Goal: Task Accomplishment & Management: Manage account settings

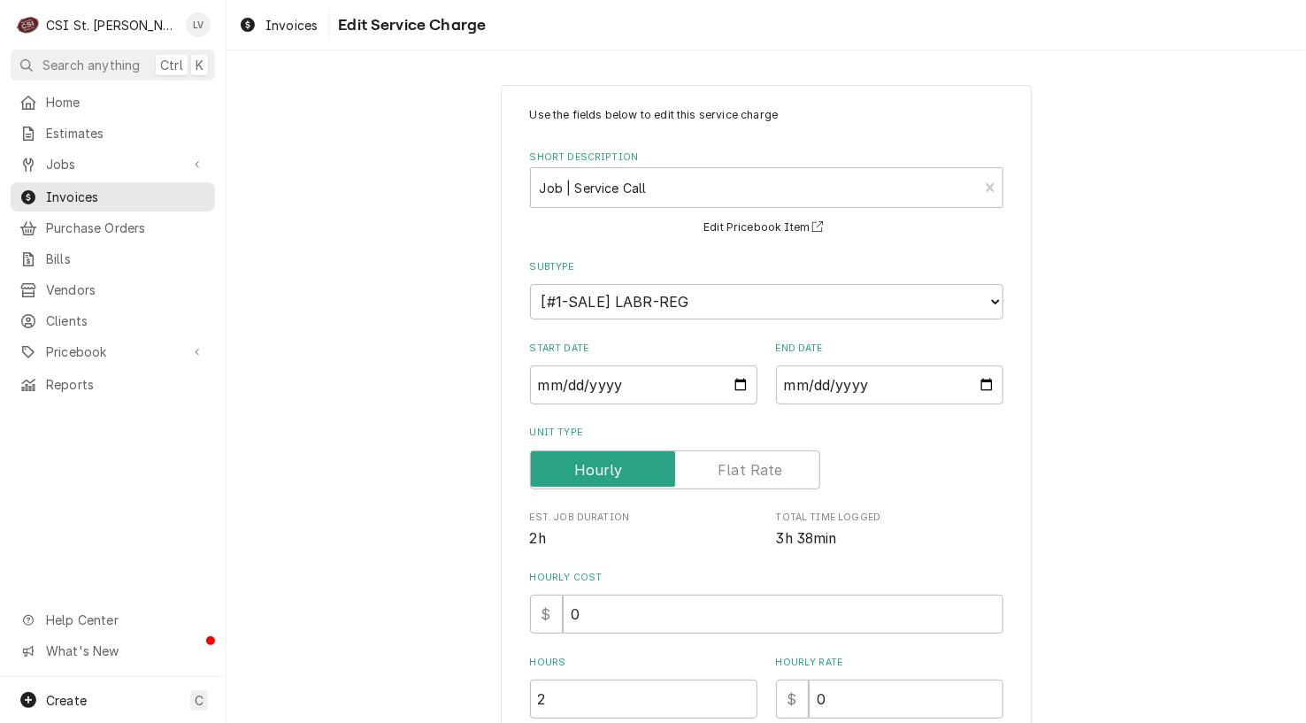
scroll to position [575, 0]
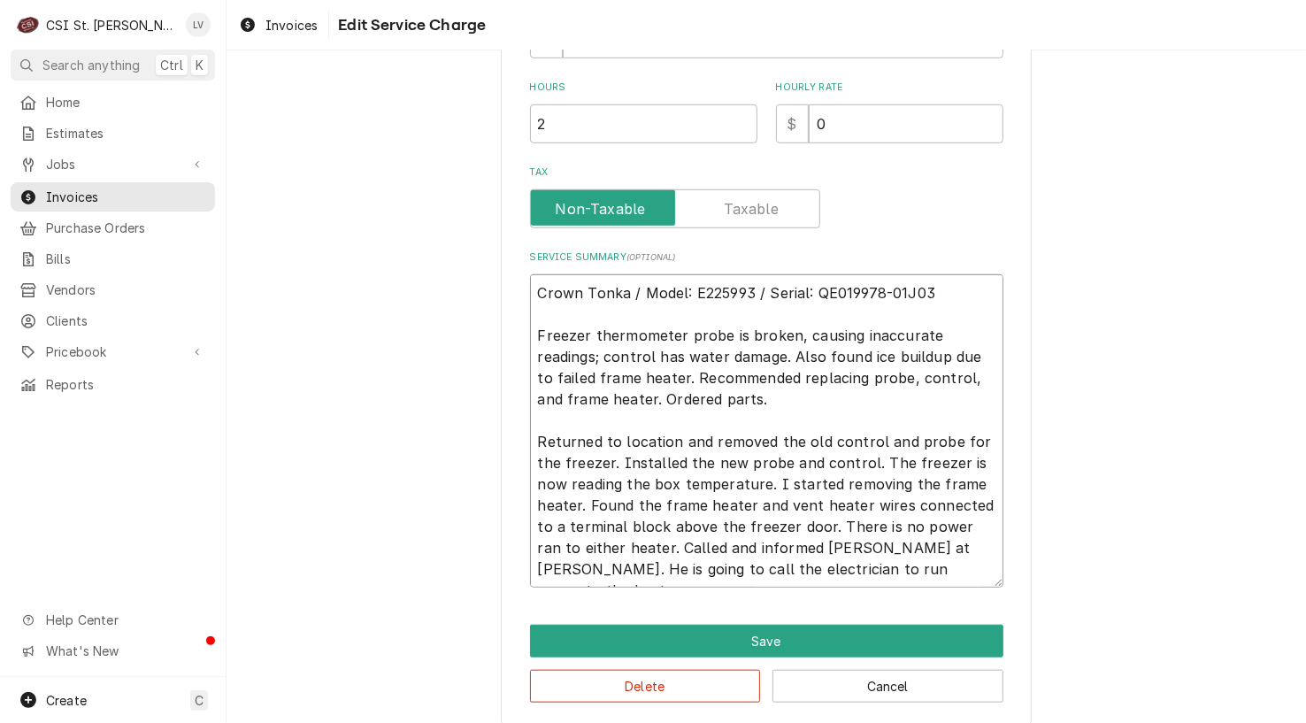
drag, startPoint x: 530, startPoint y: 438, endPoint x: 887, endPoint y: 568, distance: 379.6
click at [886, 569] on textarea "Crown Tonka / Model: E225993 / Serial: QE019978-01J03 Freezer thermometer probe…" at bounding box center [766, 430] width 473 height 313
paste textarea "Installed new probe and control, restoring accurate freezer temperature reading…"
type textarea "Crown Tonka / Model: E225993 / Serial: QE019978-01J03 Freezer thermometer probe…"
type textarea "x"
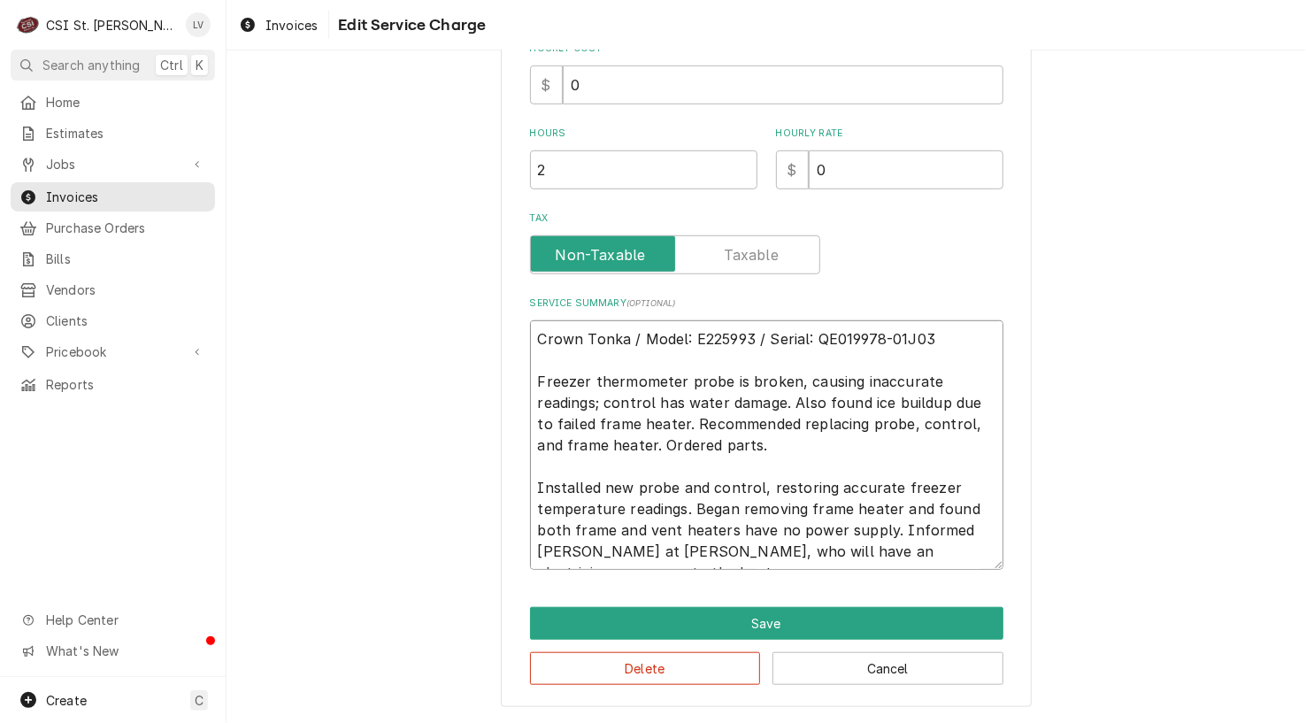
scroll to position [526, 0]
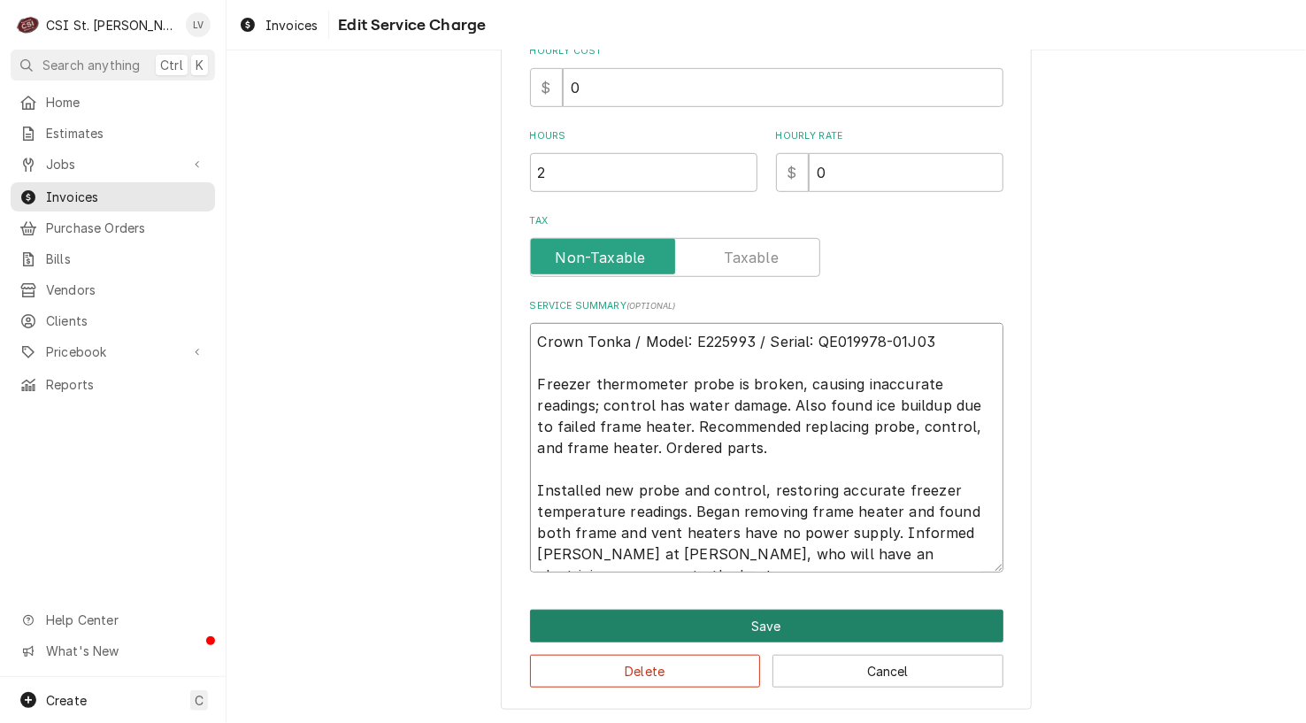
type textarea "Crown Tonka / Model: E225993 / Serial: QE019978-01J03 Freezer thermometer probe…"
click at [686, 620] on button "Save" at bounding box center [766, 626] width 473 height 33
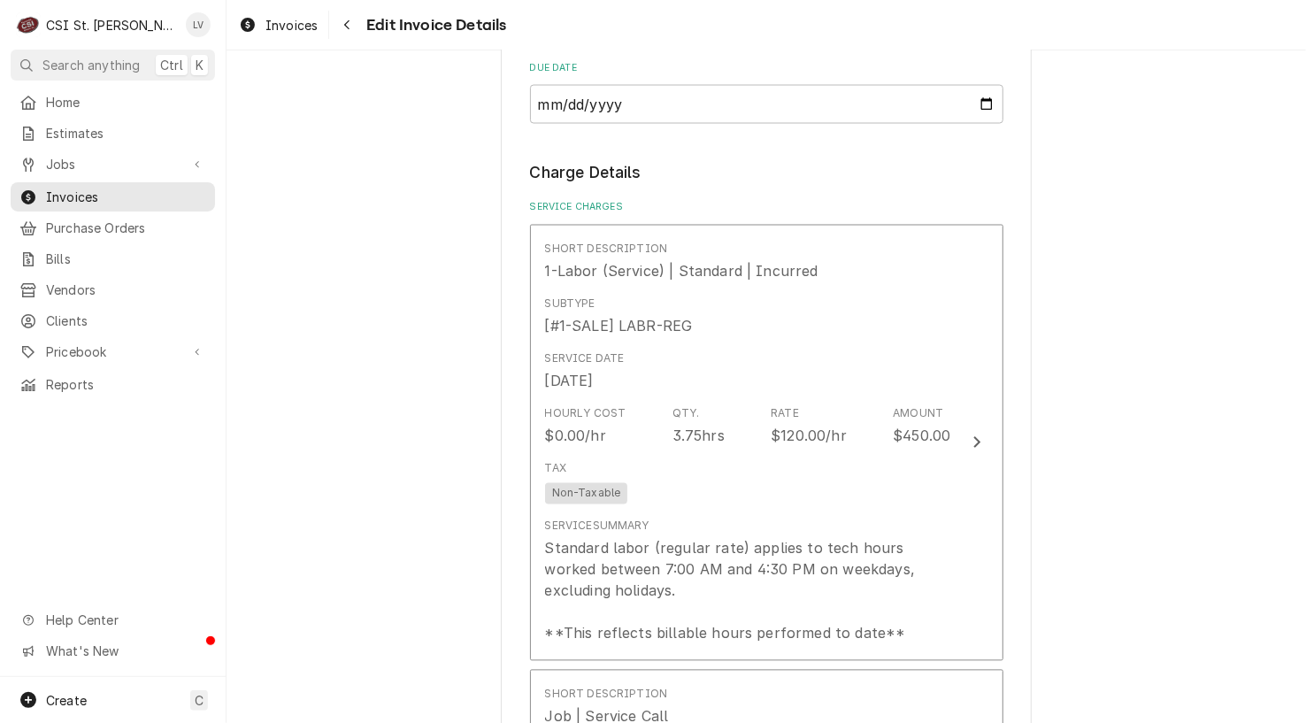
scroll to position [1614, 0]
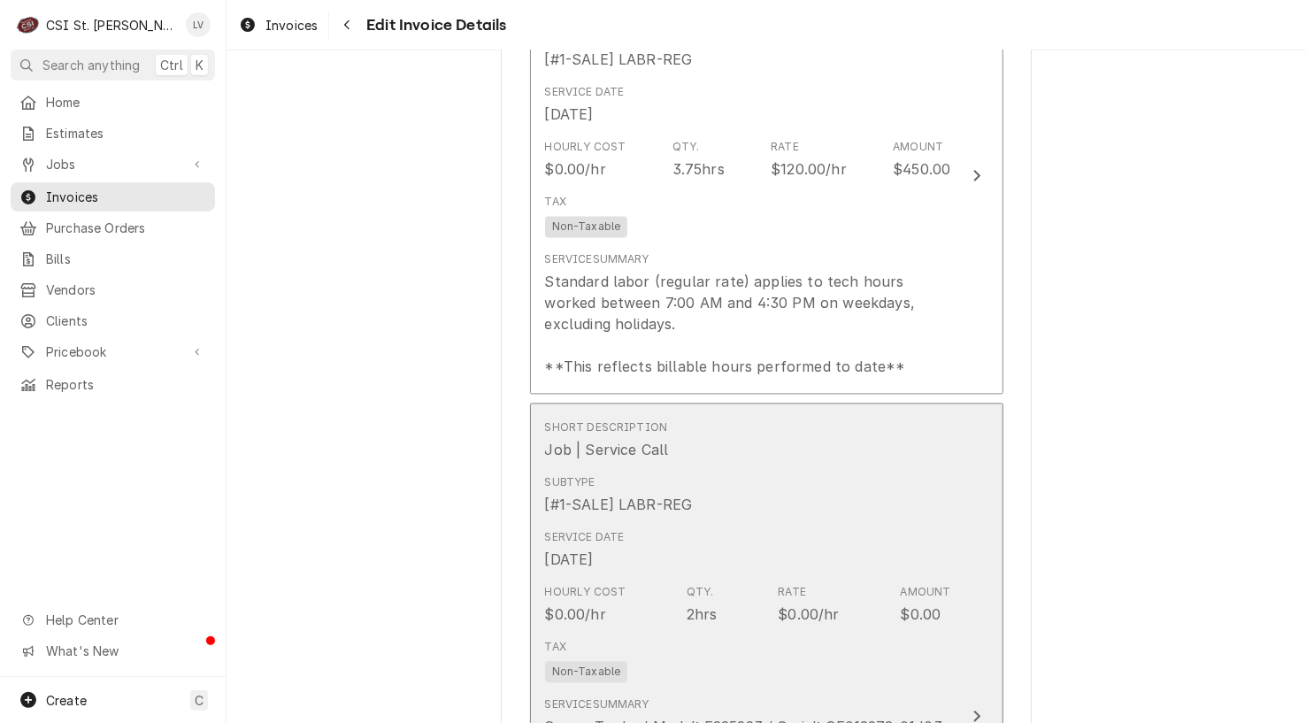
click at [744, 614] on div "Hourly Cost $0.00/hr Qty. 2hrs Rate $0.00/hr Amount $0.00" at bounding box center [748, 604] width 406 height 55
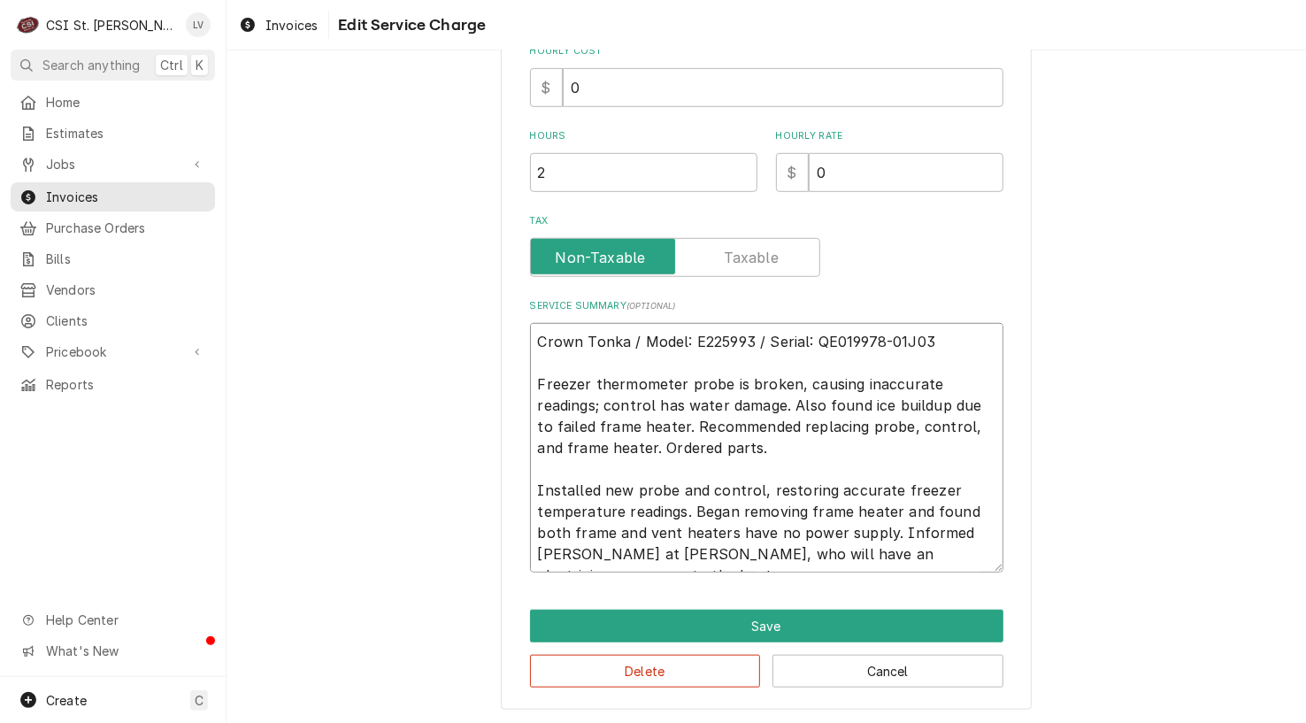
scroll to position [20, 0]
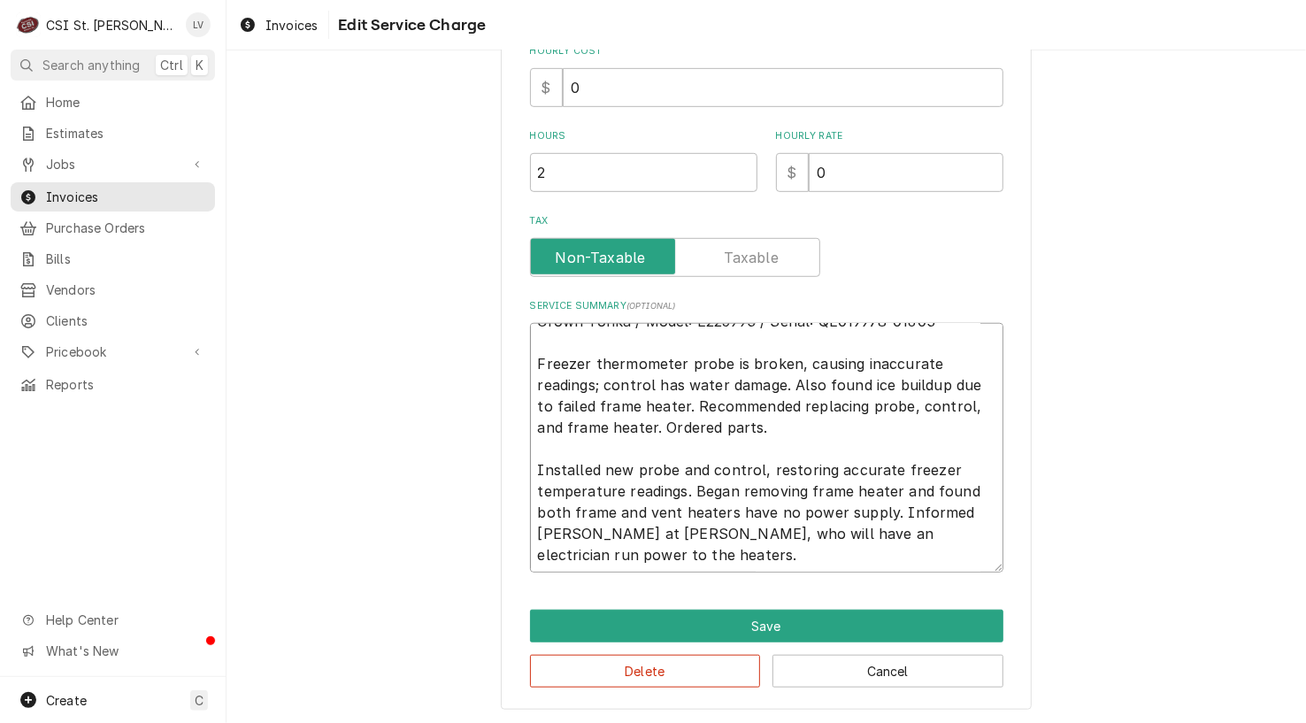
drag, startPoint x: 530, startPoint y: 339, endPoint x: 969, endPoint y: 585, distance: 503.1
click at [969, 585] on div "Use the fields below to edit this service charge Short Description Job | Servic…" at bounding box center [766, 134] width 531 height 1152
type textarea "x"
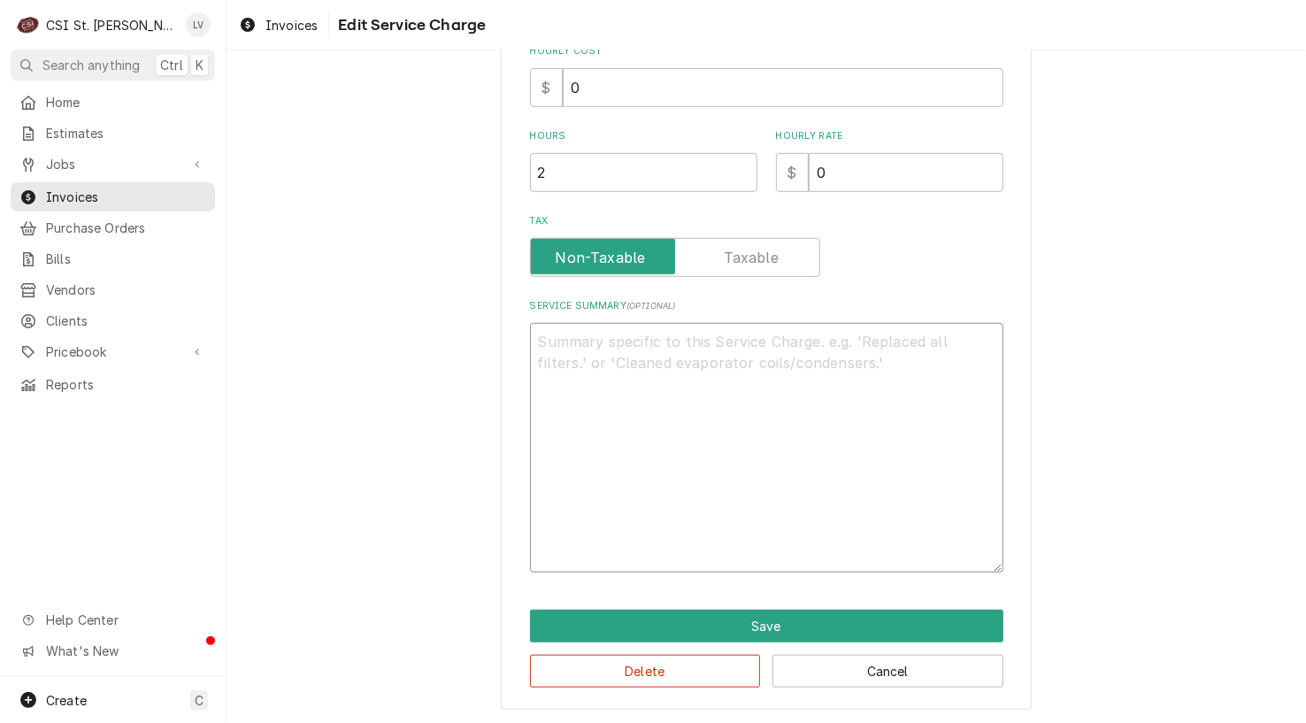
scroll to position [357, 0]
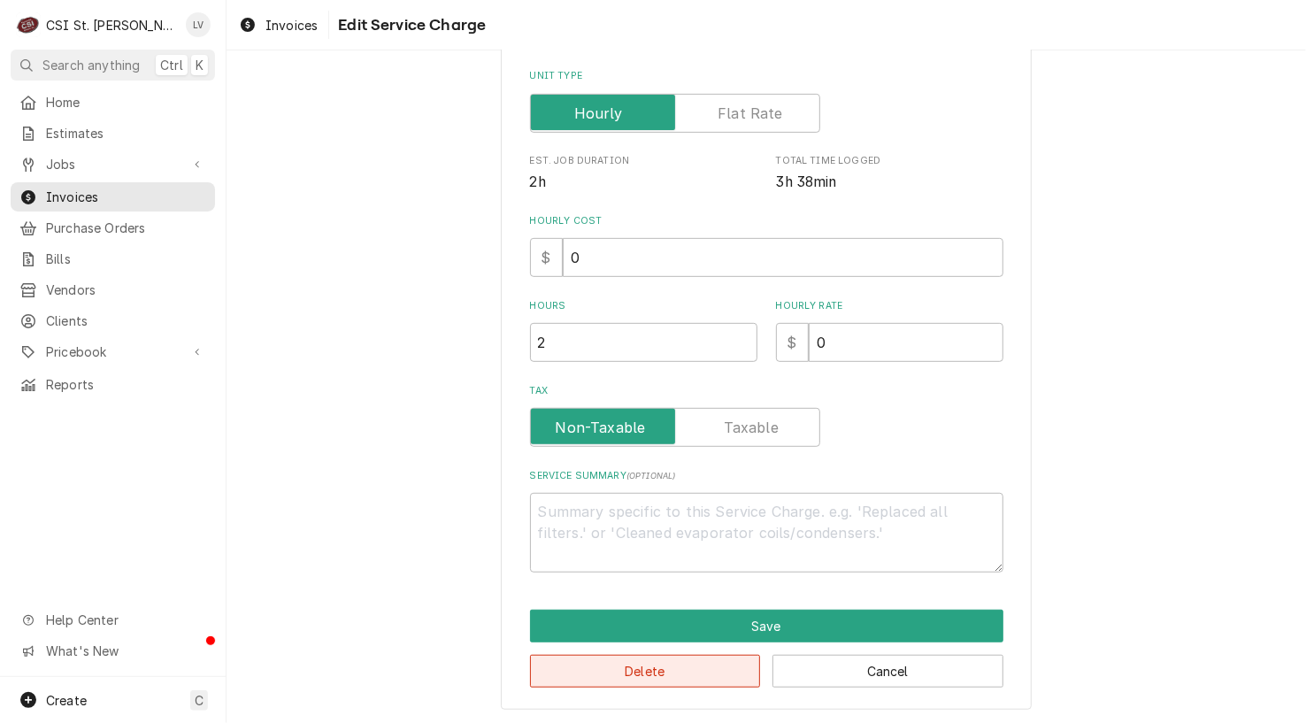
click at [686, 665] on button "Delete" at bounding box center [645, 671] width 231 height 33
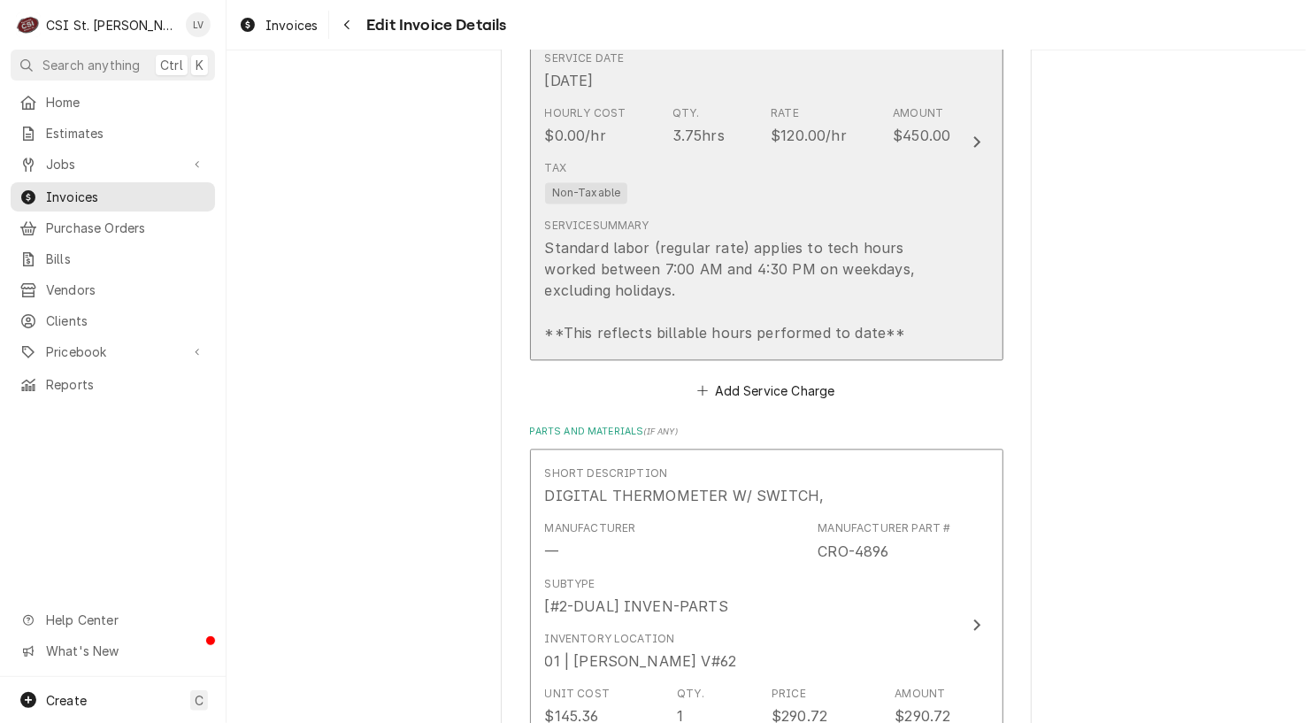
click at [688, 229] on div "Service Summary Standard labor (regular rate) applies to tech hours worked betw…" at bounding box center [748, 281] width 406 height 126
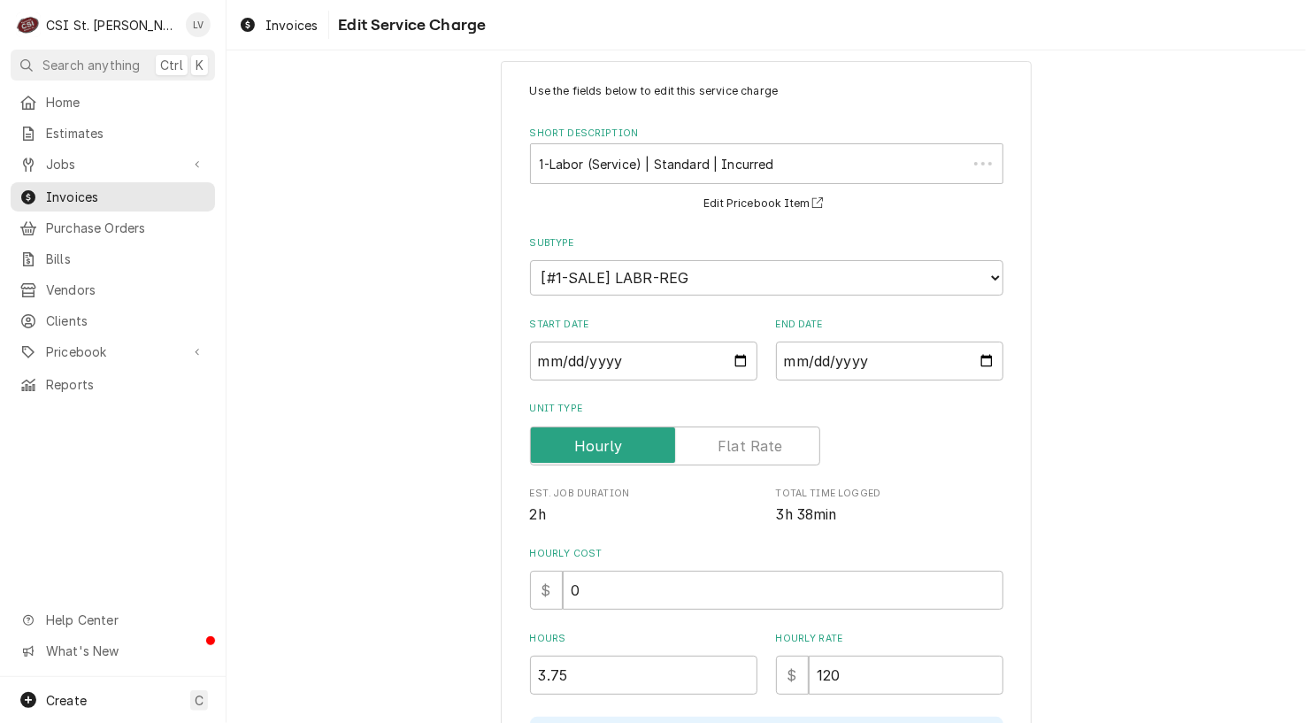
scroll to position [265, 0]
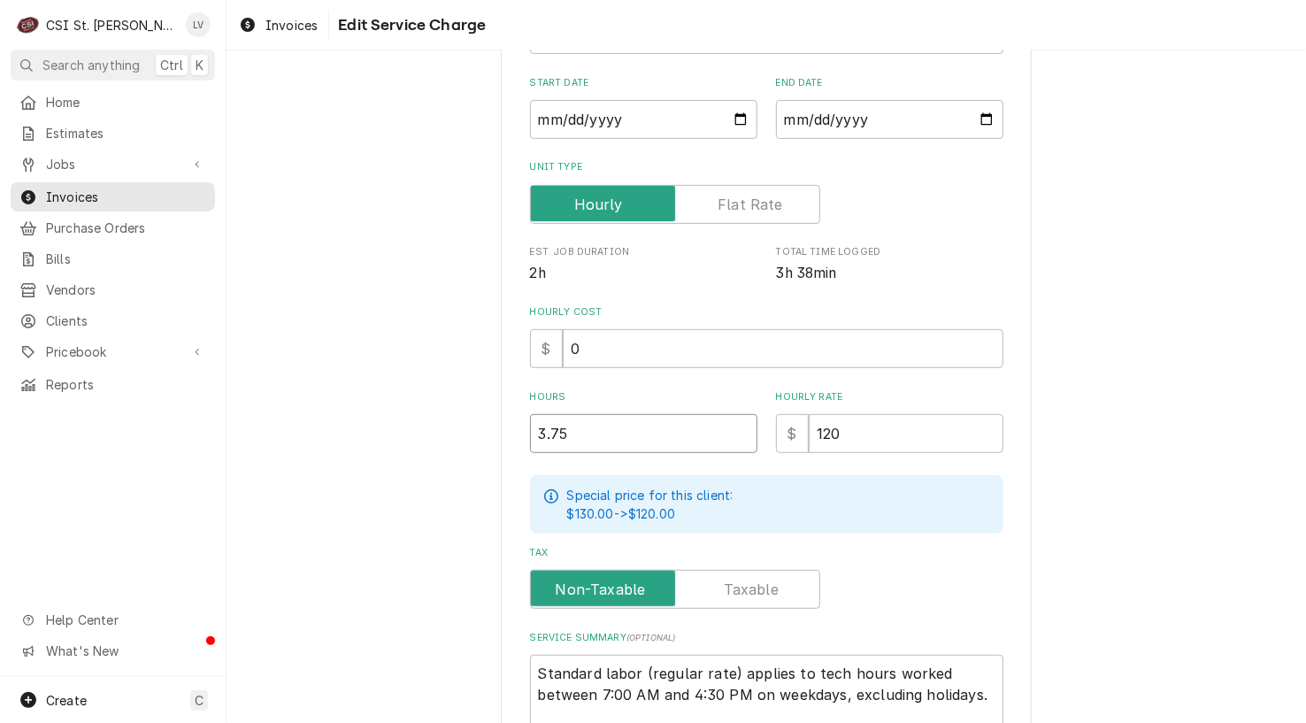
drag, startPoint x: 560, startPoint y: 432, endPoint x: 463, endPoint y: 457, distance: 100.7
click at [470, 457] on div "Use the fields below to edit this service charge Short Description 1-Labor (Ser…" at bounding box center [767, 356] width 1080 height 1105
type textarea "x"
type input "4"
type textarea "x"
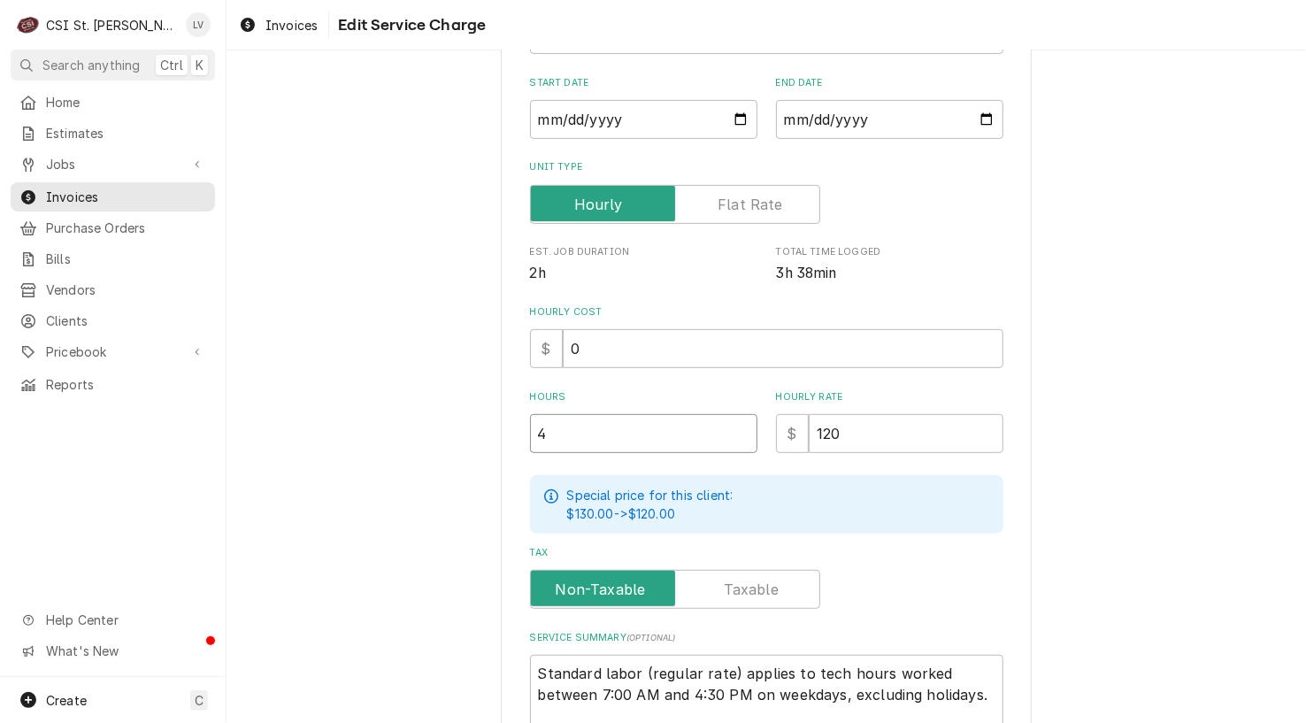
type input "4.2"
type textarea "x"
type input "4.25"
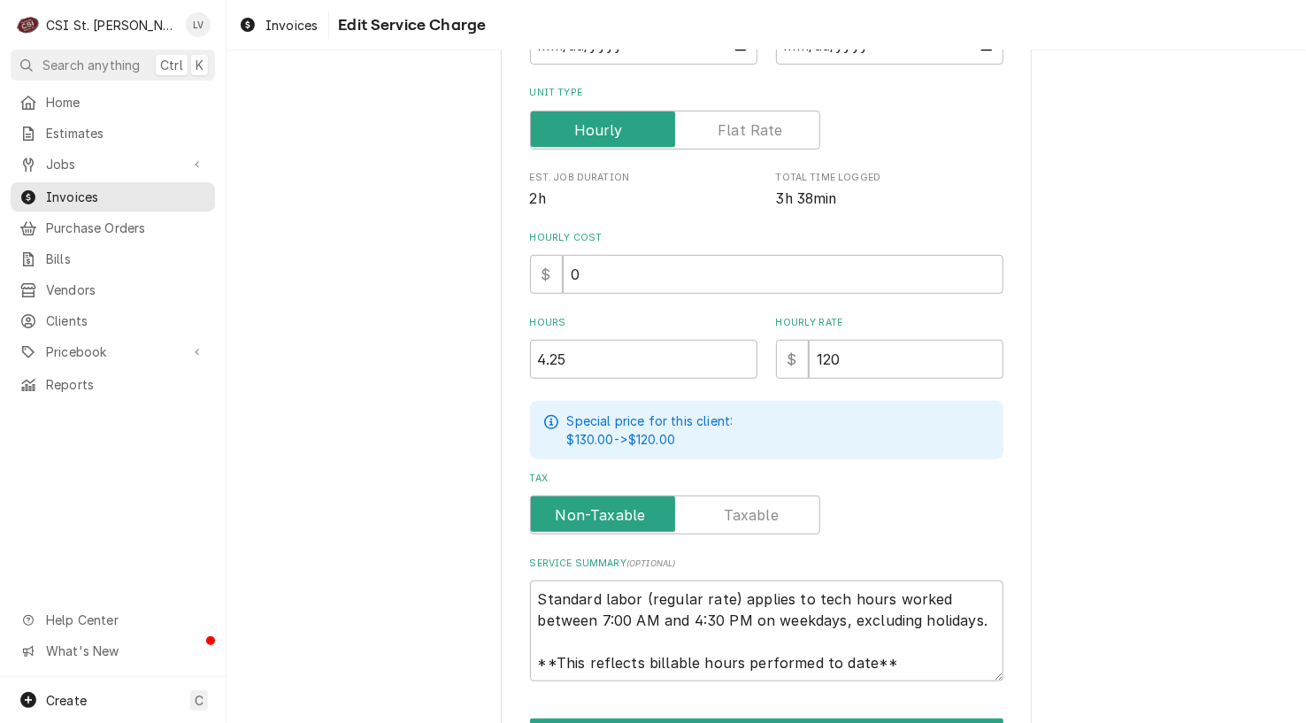
scroll to position [446, 0]
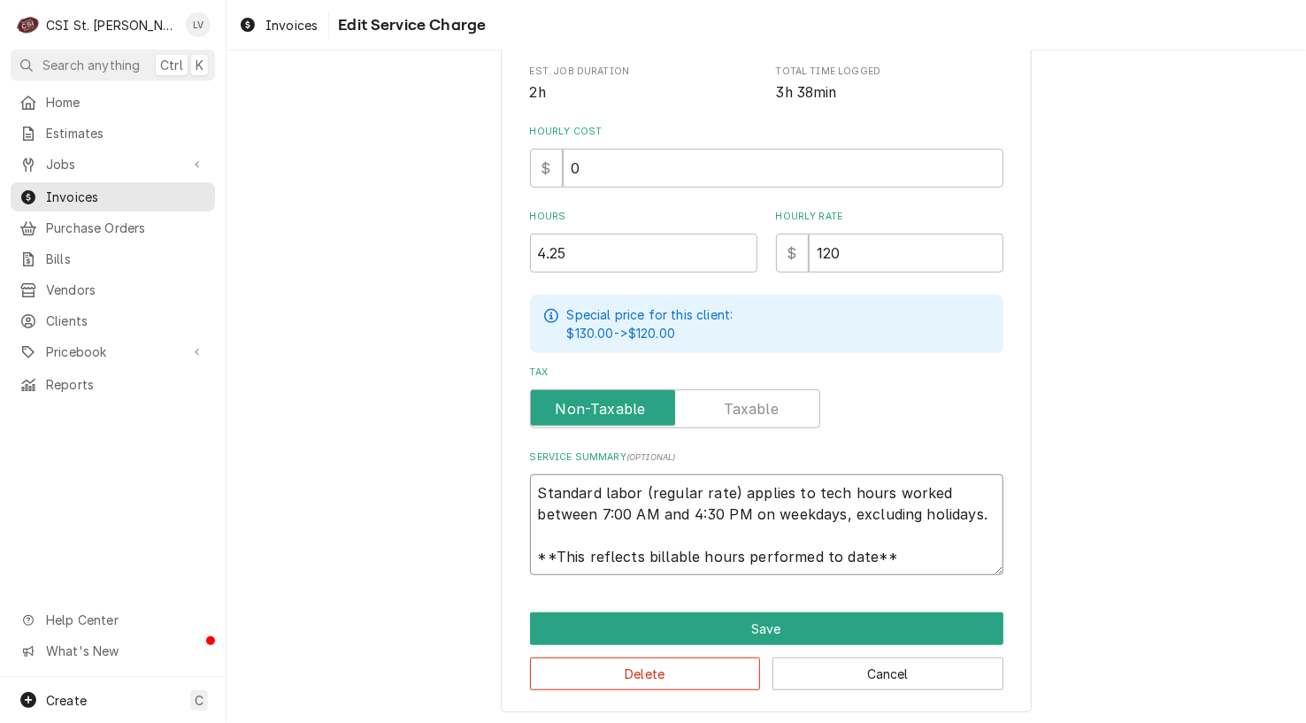
drag, startPoint x: 526, startPoint y: 486, endPoint x: 884, endPoint y: 574, distance: 368.3
click at [884, 574] on div "Use the fields below to edit this service charge Short Description 1-Labor (Ser…" at bounding box center [766, 176] width 531 height 1074
paste textarea "Crown Tonka / Model: E225993 / Serial: QE019978-01J03 Freezer thermometer probe…"
type textarea "x"
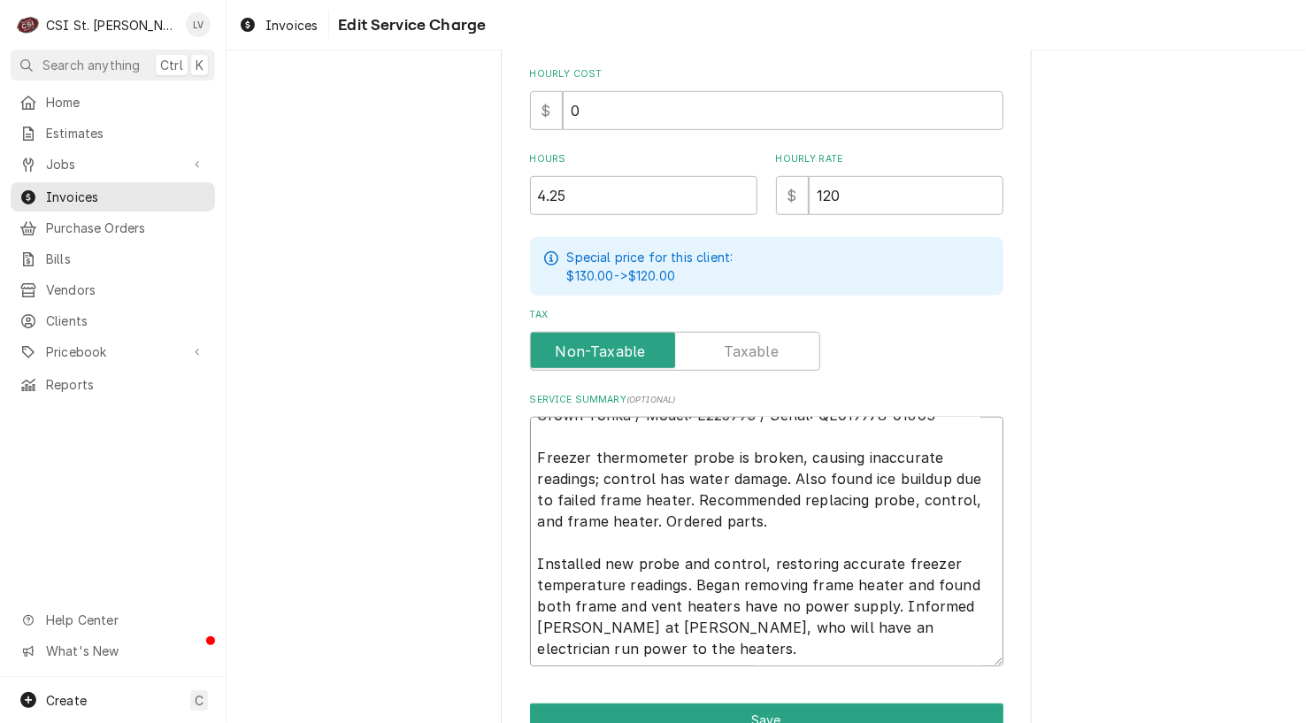
scroll to position [595, 0]
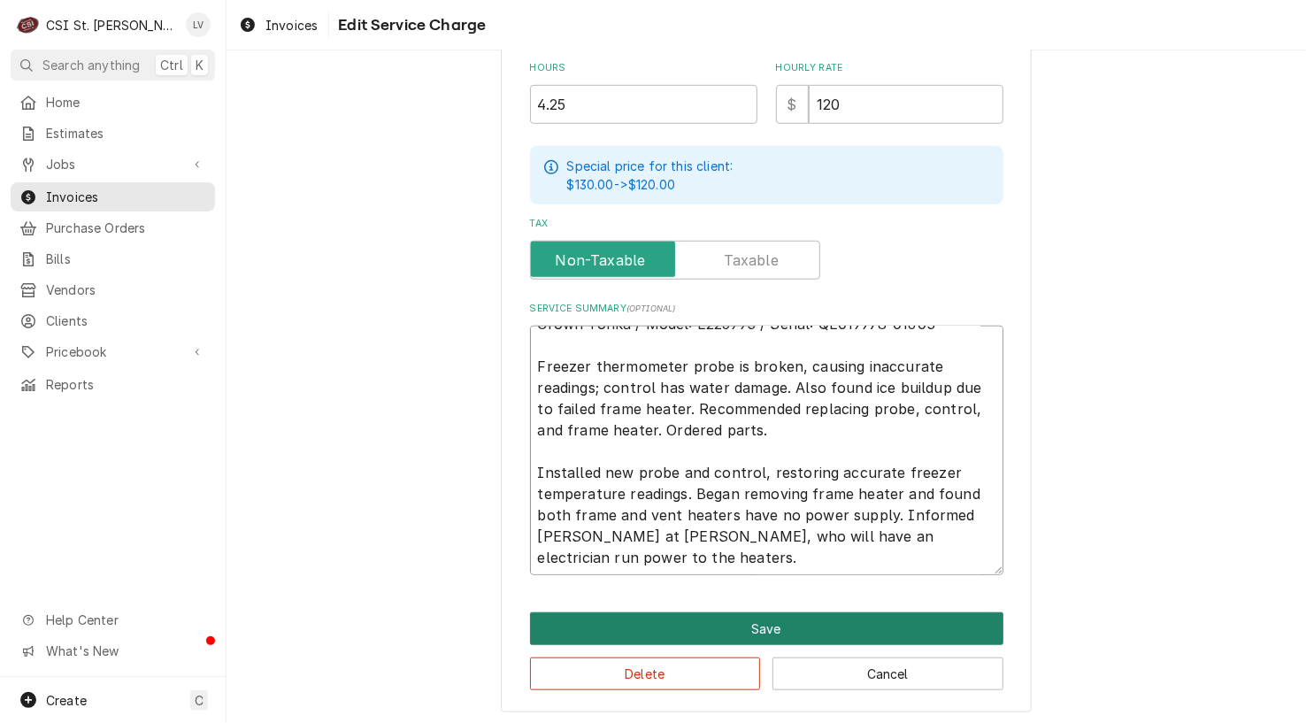
type textarea "Crown Tonka / Model: E225993 / Serial: QE019978-01J03 Freezer thermometer probe…"
click at [750, 620] on button "Save" at bounding box center [766, 628] width 473 height 33
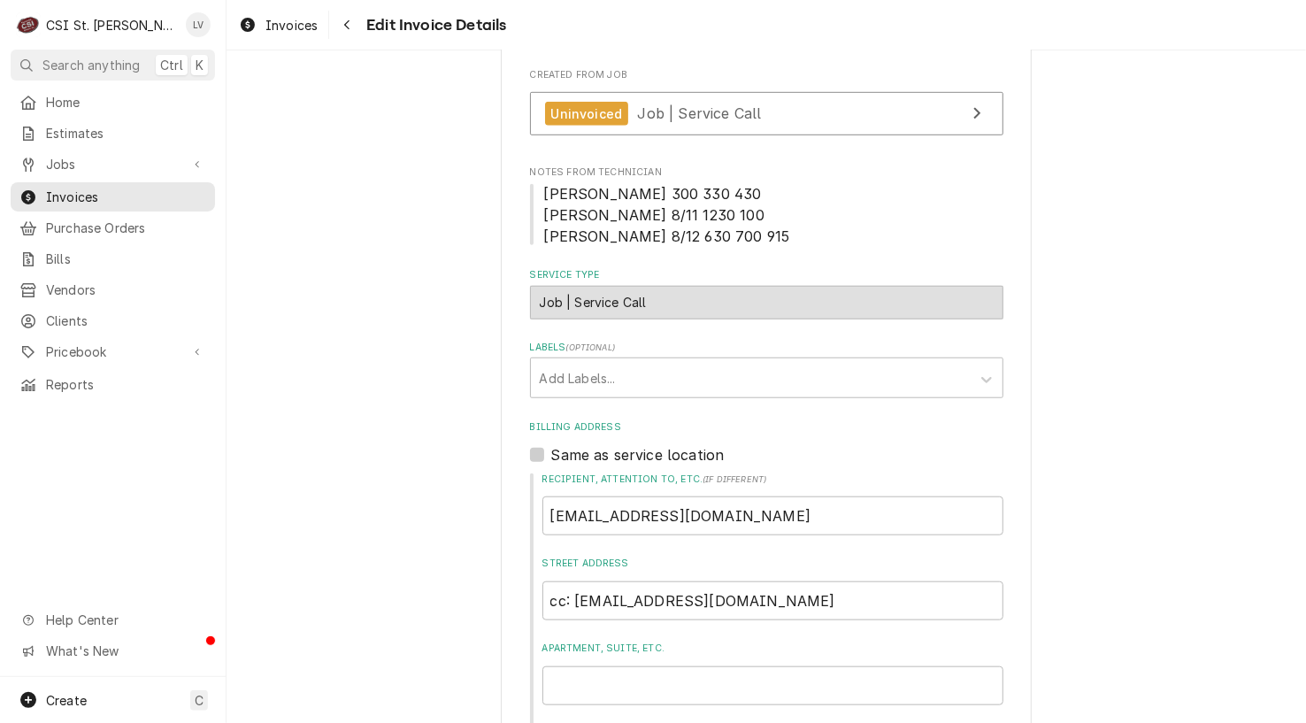
scroll to position [531, 0]
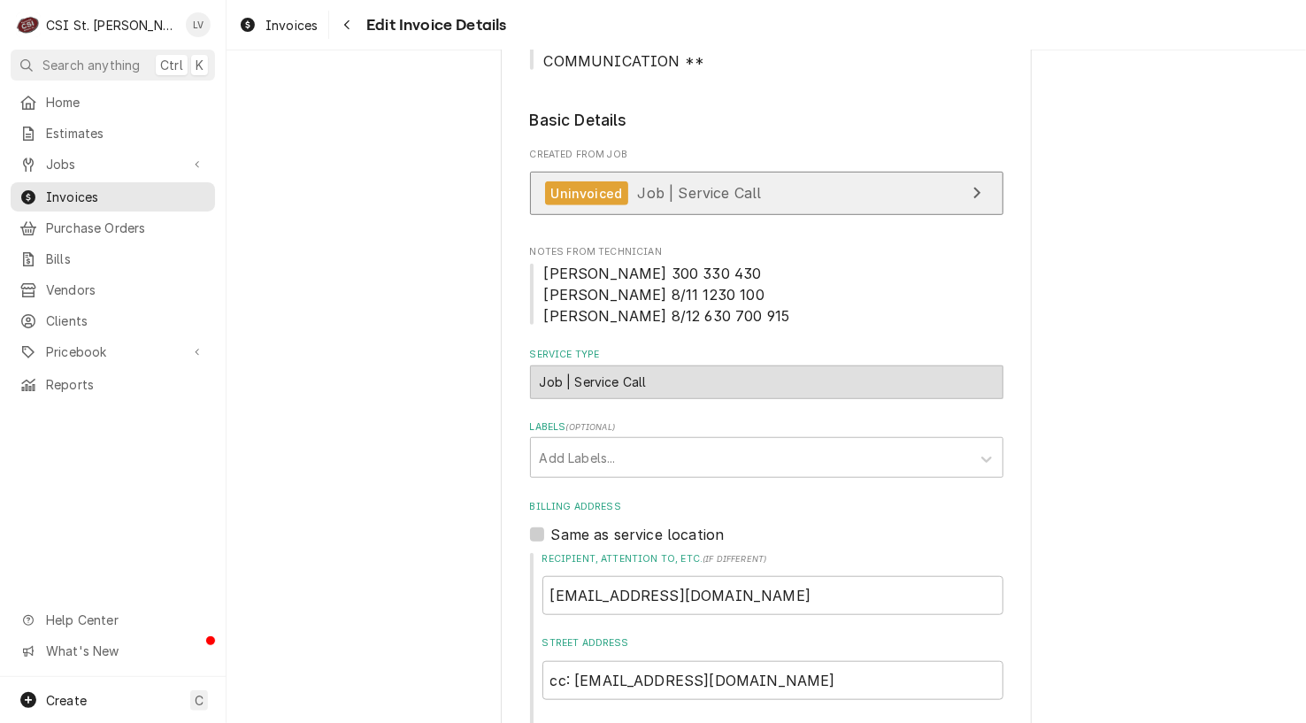
click at [661, 194] on span "Job | Service Call" at bounding box center [700, 193] width 124 height 18
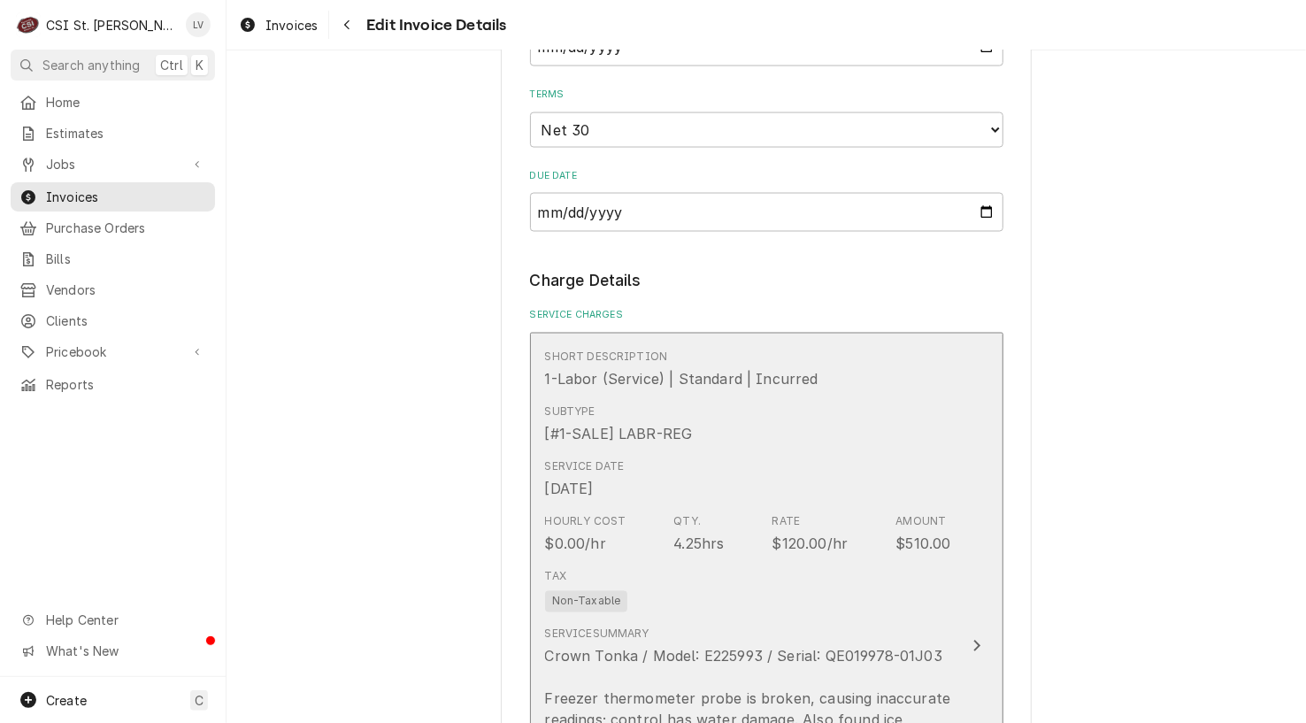
click at [686, 586] on div "Tax Non-Taxable" at bounding box center [748, 590] width 406 height 57
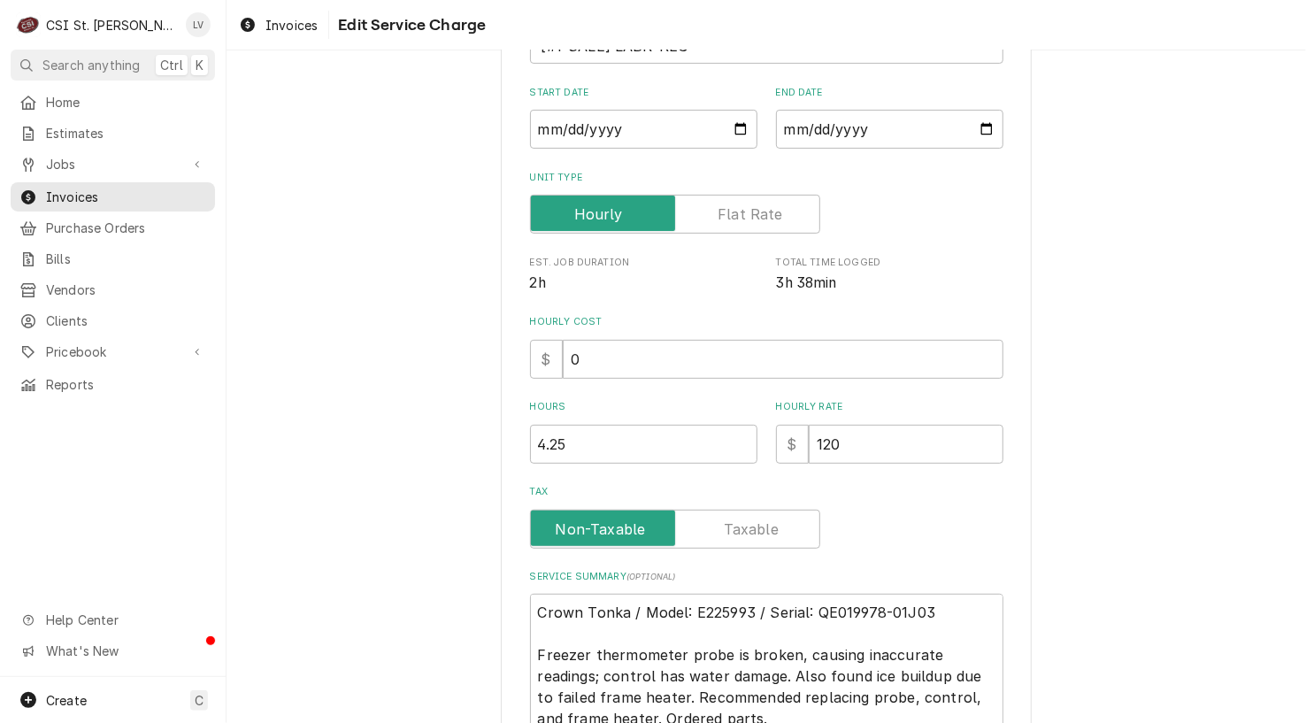
scroll to position [302, 0]
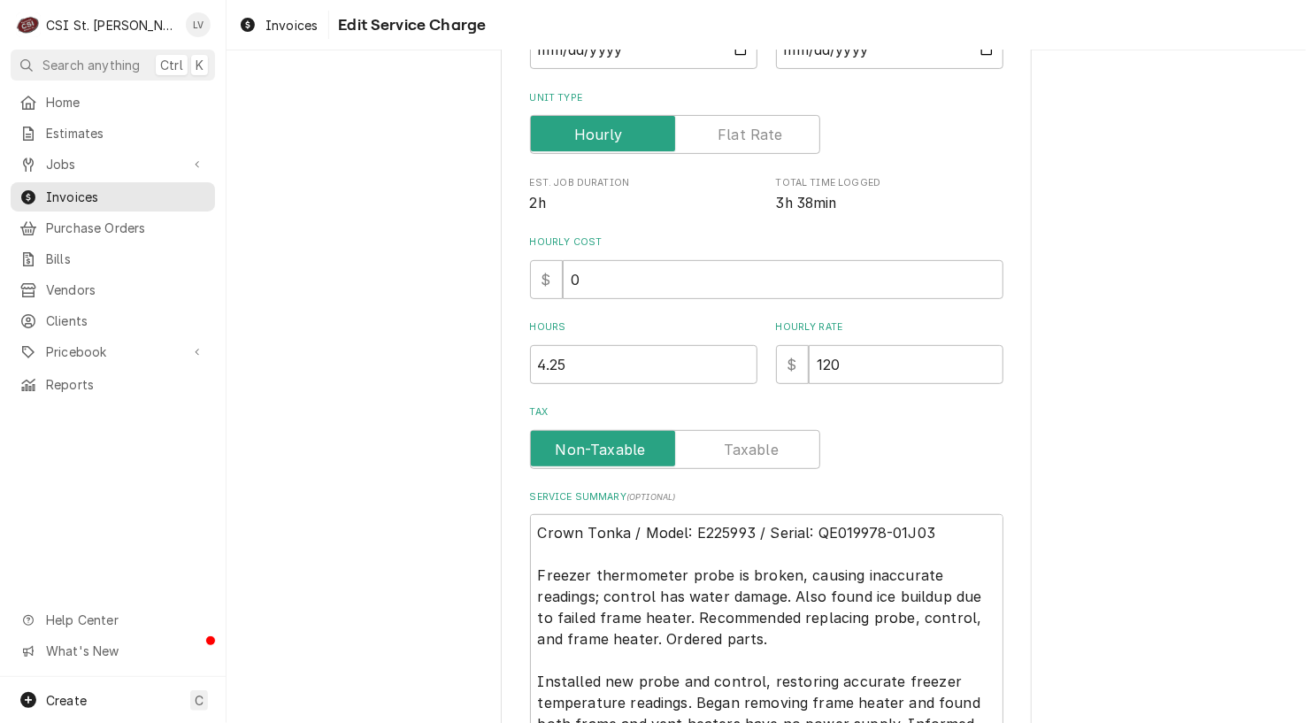
type textarea "x"
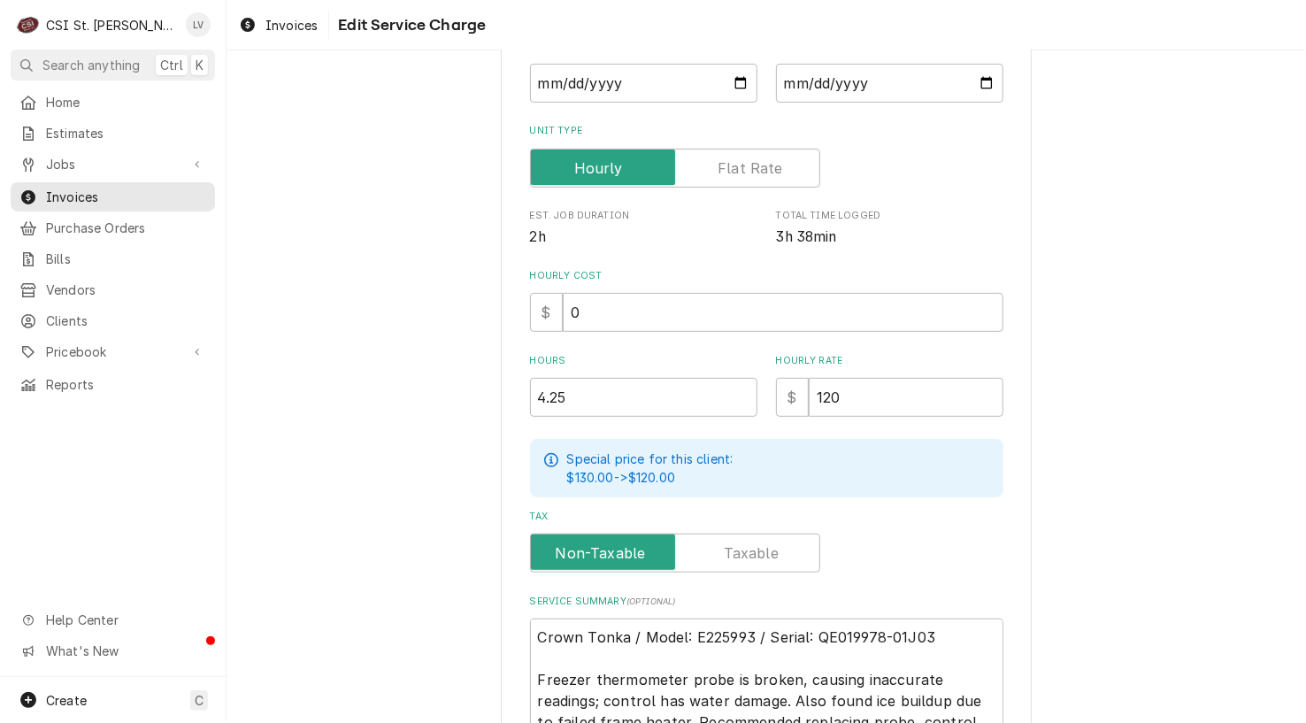
scroll to position [0, 0]
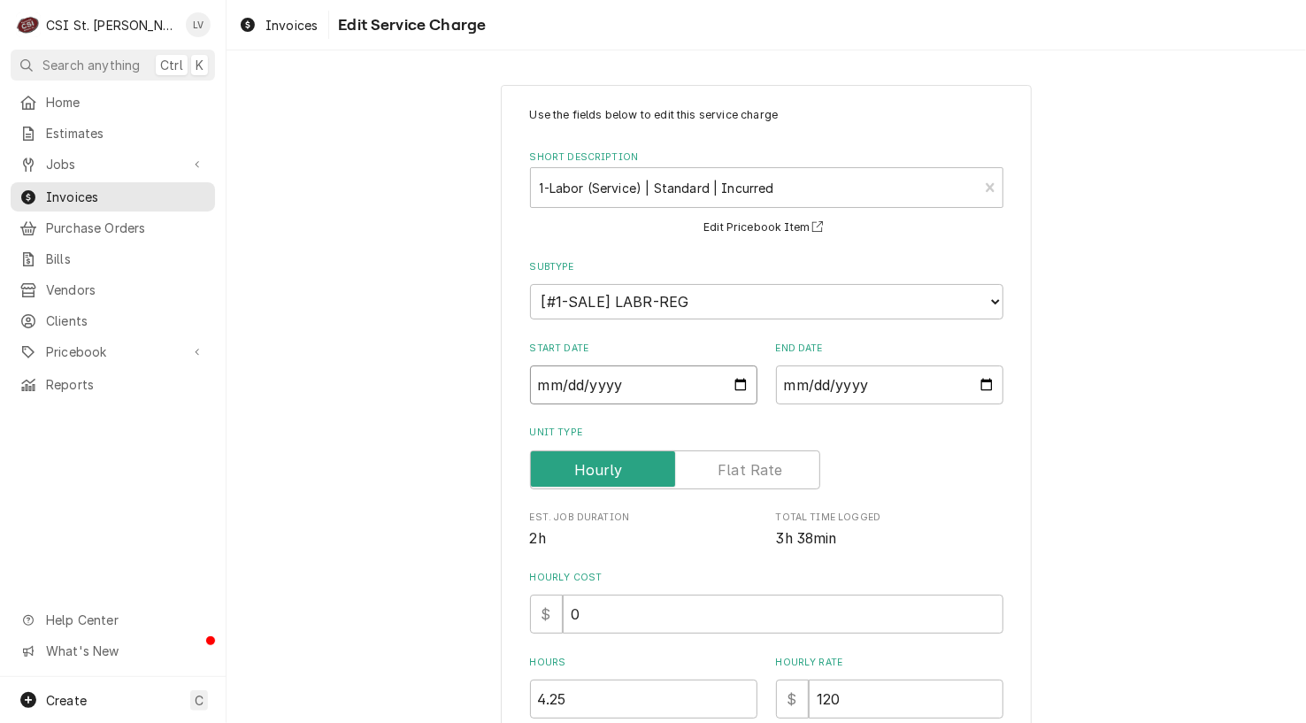
click at [534, 382] on input "2025-08-12" at bounding box center [643, 384] width 227 height 39
type textarea "x"
type input "2025-07-12"
type textarea "x"
type input "2025-07-02"
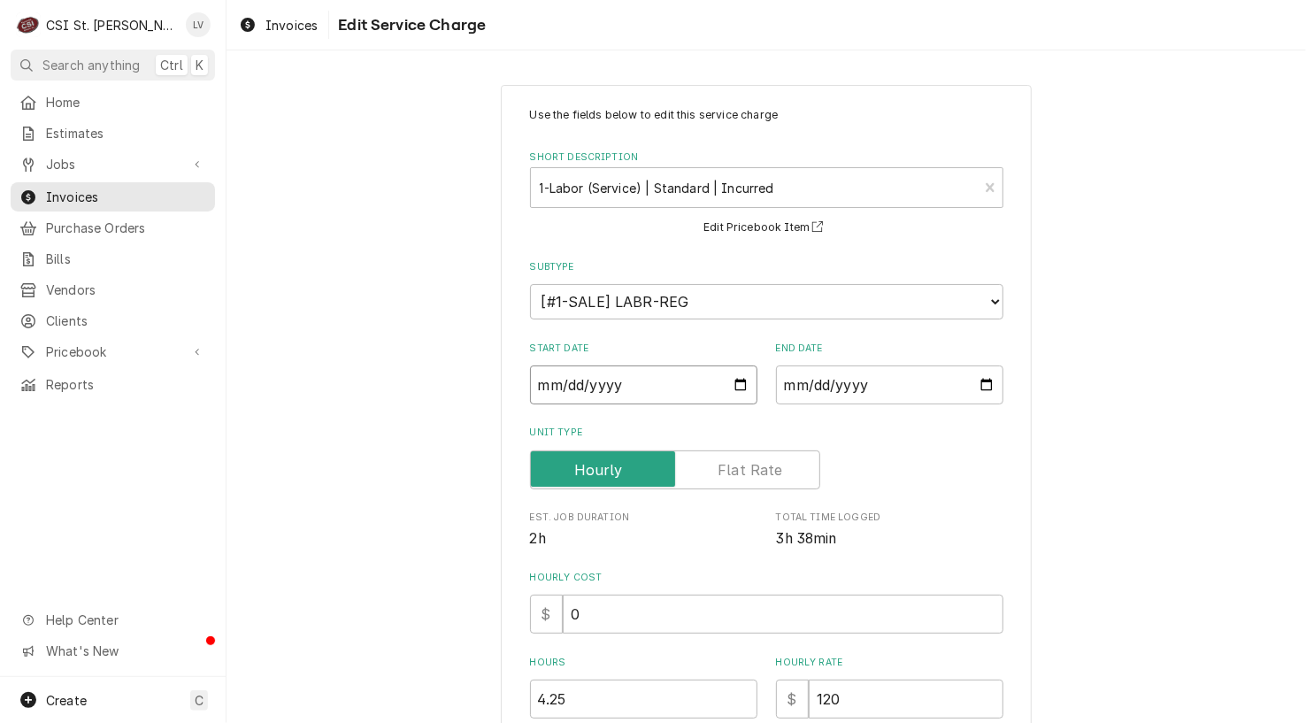
type textarea "x"
type input "2025-07-25"
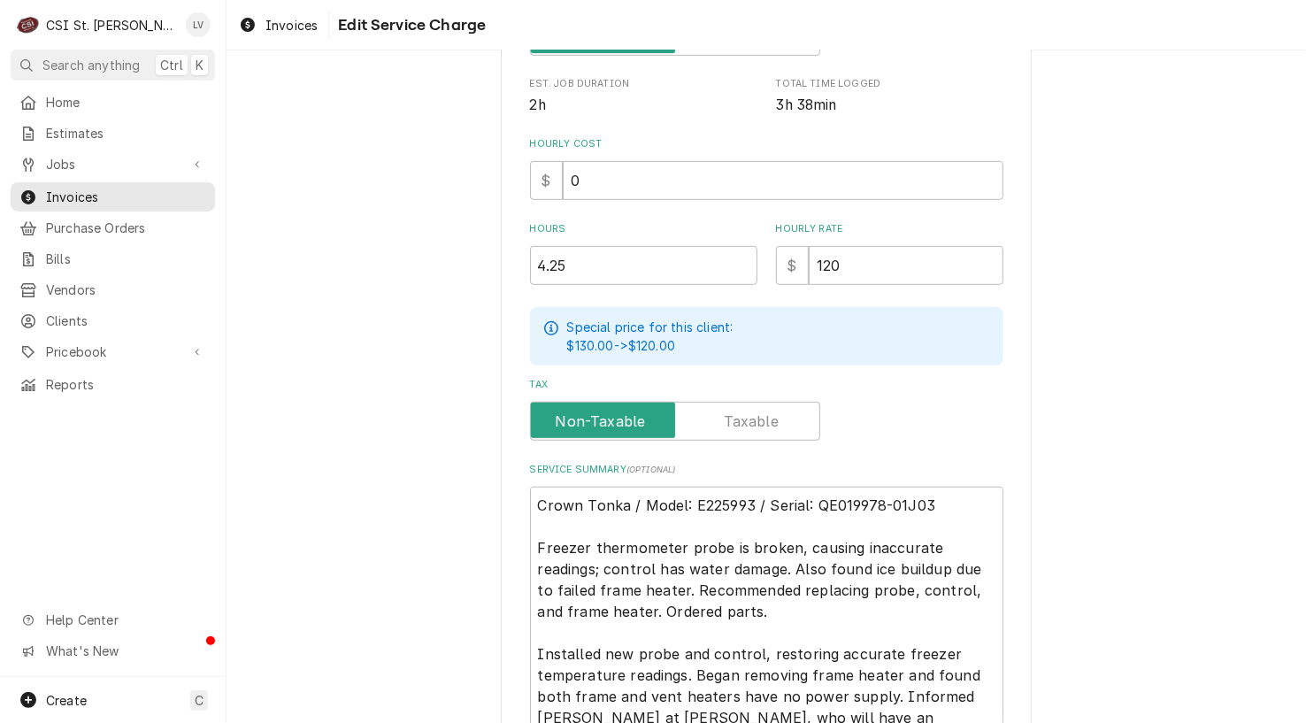
scroll to position [442, 0]
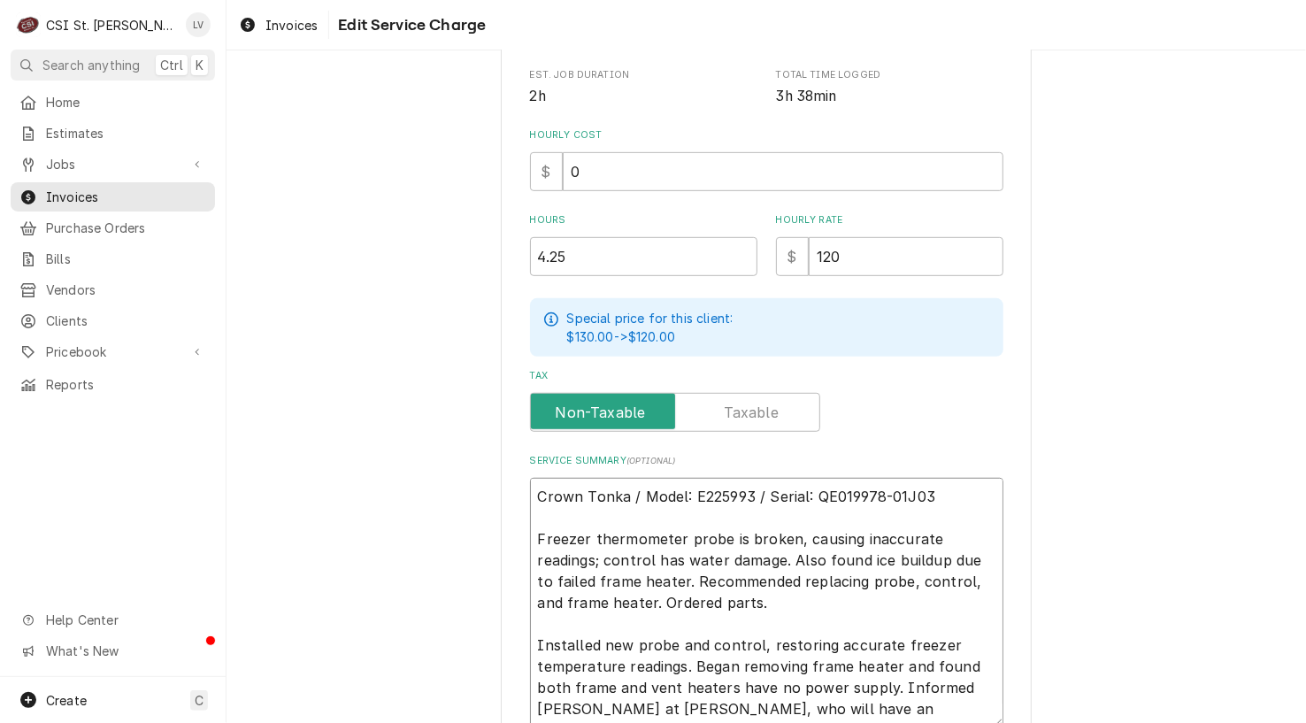
click at [530, 534] on textarea "Crown Tonka / Model: E225993 / Serial: QE019978-01J03 Freezer thermometer probe…" at bounding box center [766, 603] width 473 height 250
type textarea "x"
type textarea "Crown Tonka / Model: E225993 / Serial: QE019978-01J03 7Freezer thermometer prob…"
type textarea "x"
type textarea "Crown Tonka / Model: E225993 / Serial: QE019978-01J03 7/Freezer thermometer pro…"
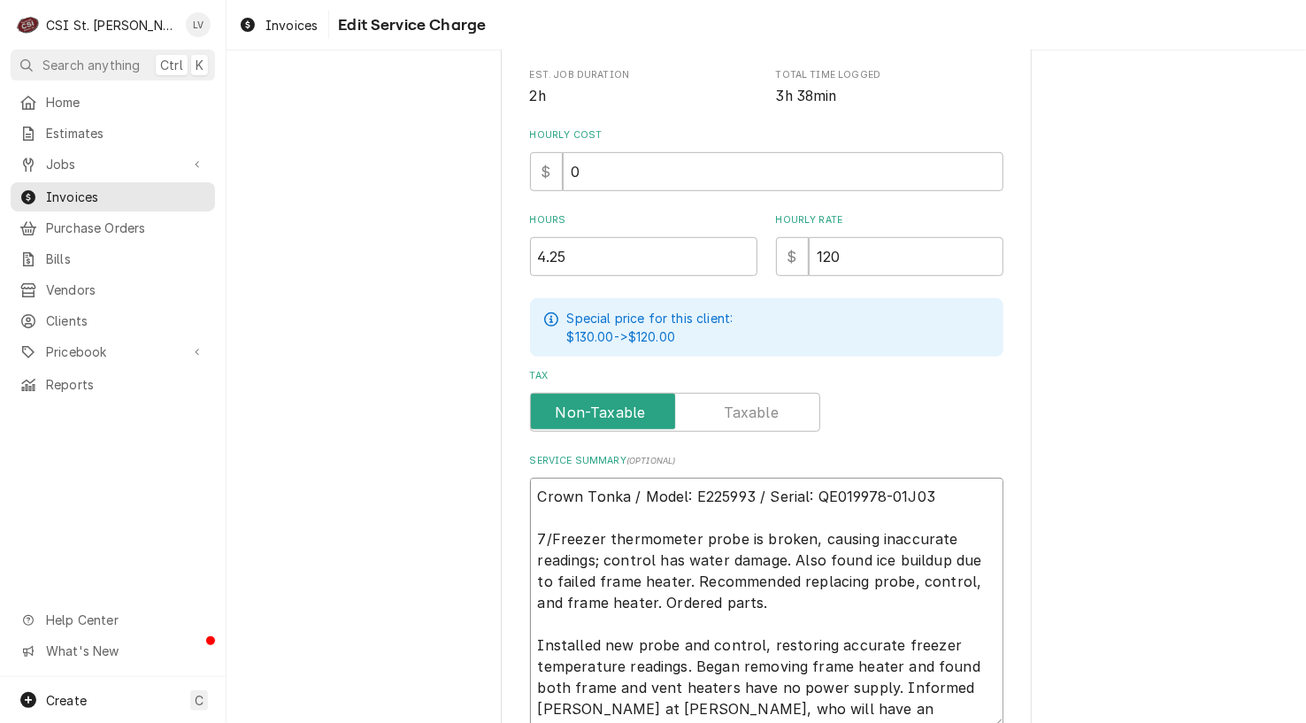
type textarea "x"
type textarea "Crown Tonka / Model: E225993 / Serial: QE019978-01J03 7/2Freezer thermometer pr…"
type textarea "x"
type textarea "Crown Tonka / Model: E225993 / Serial: QE019978-01J03 7/25Freezer thermometer p…"
type textarea "x"
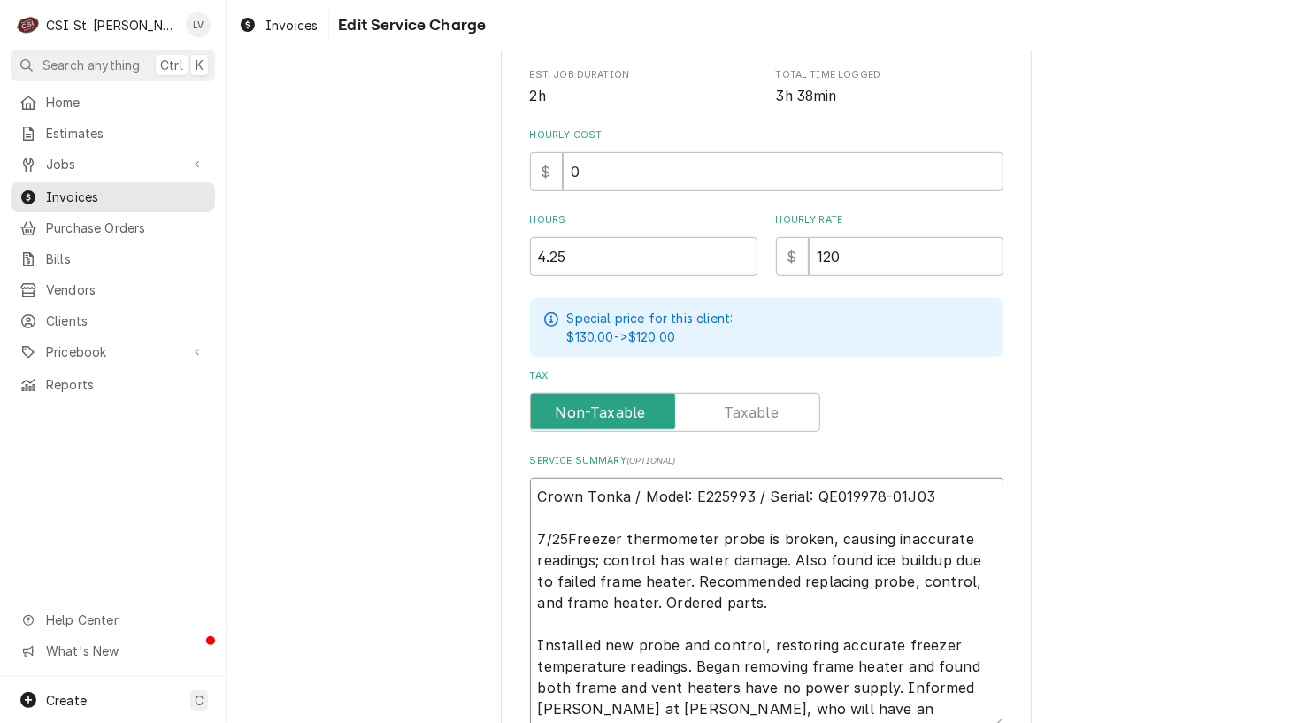
type textarea "Crown Tonka / Model: E225993 / Serial: QE019978-01J03 7/25 Freezer thermometer …"
type textarea "x"
type textarea "Crown Tonka / Model: E225993 / Serial: QE019978-01J03 7/25 -Freezer thermometer…"
type textarea "x"
type textarea "Crown Tonka / Model: E225993 / Serial: QE019978-01J03 7/25 - Freezer thermomete…"
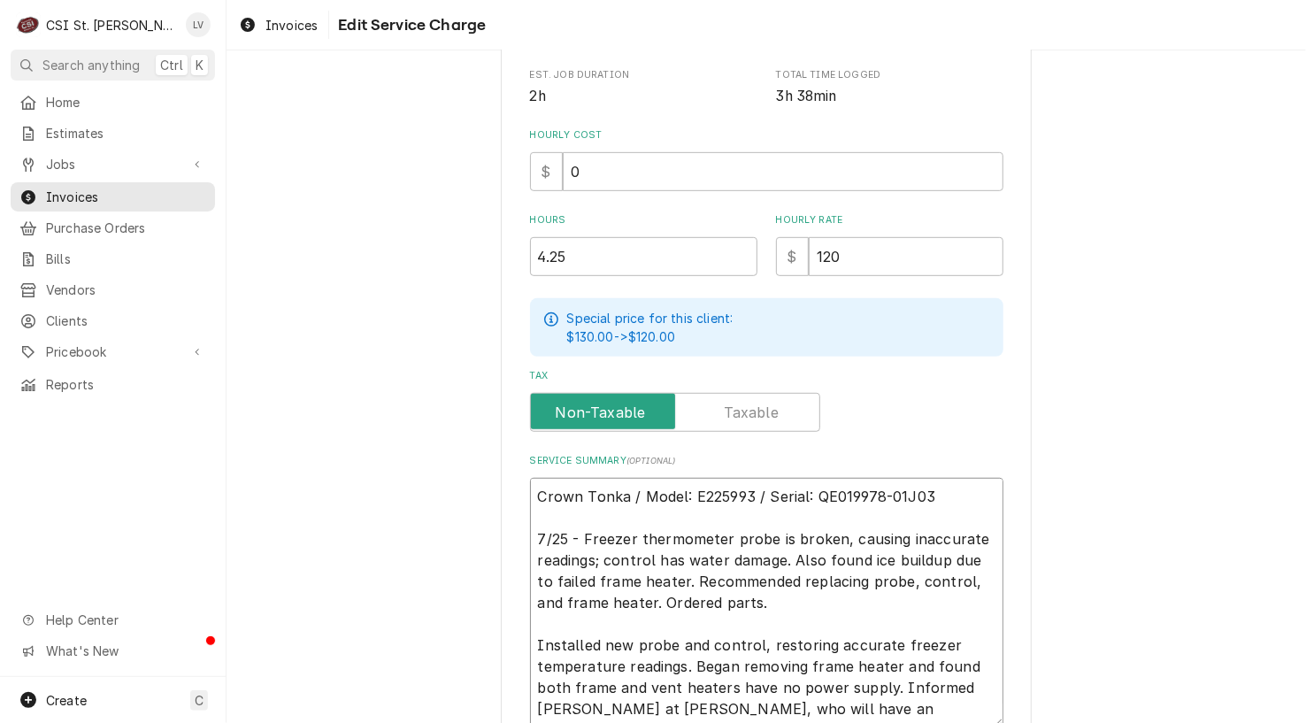
click at [531, 641] on textarea "Crown Tonka / Model: E225993 / Serial: QE019978-01J03 7/25 - Freezer thermomete…" at bounding box center [766, 603] width 473 height 250
type textarea "x"
type textarea "Crown Tonka / Model: E225993 / Serial: QE019978-01J03 7/25 - Freezer thermomete…"
type textarea "x"
type textarea "Crown Tonka / Model: E225993 / Serial: QE019978-01J03 7/25 - Freezer thermomete…"
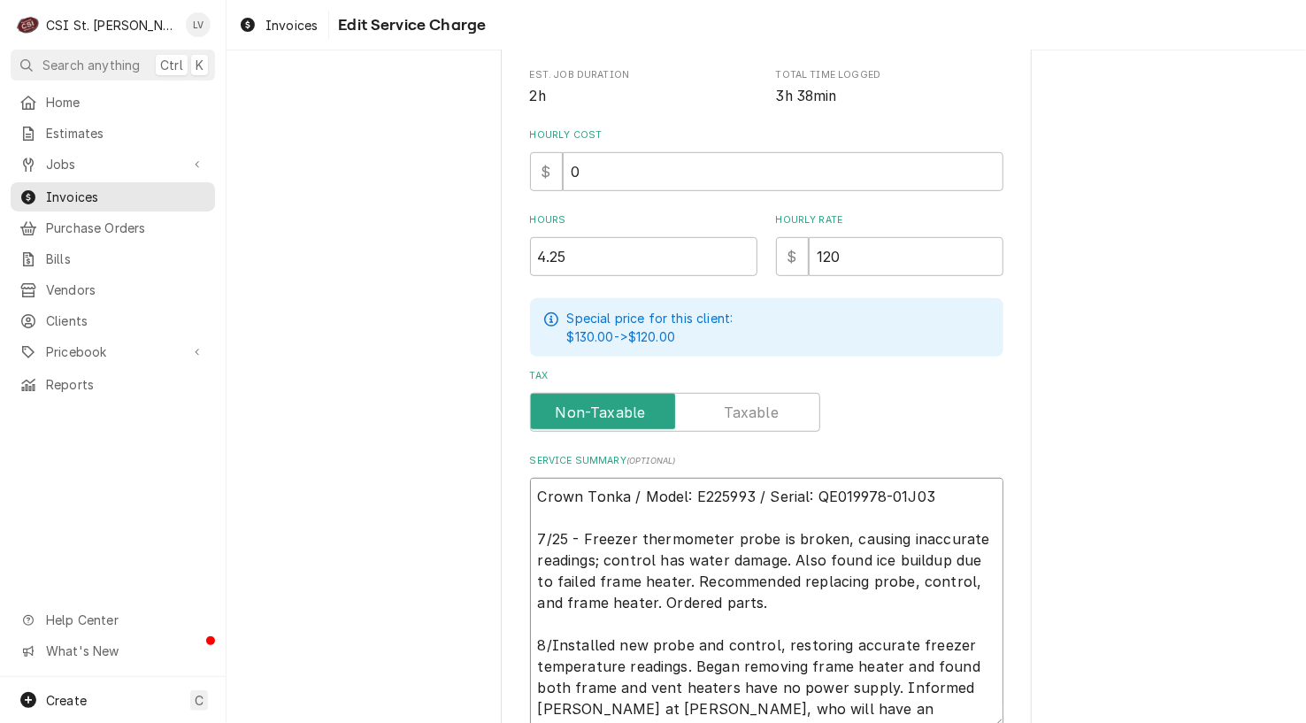
type textarea "x"
type textarea "Crown Tonka / Model: E225993 / Serial: QE019978-01J03 7/25 - Freezer thermomete…"
type textarea "x"
type textarea "Crown Tonka / Model: E225993 / Serial: QE019978-01J03 7/25 - Freezer thermomete…"
type textarea "x"
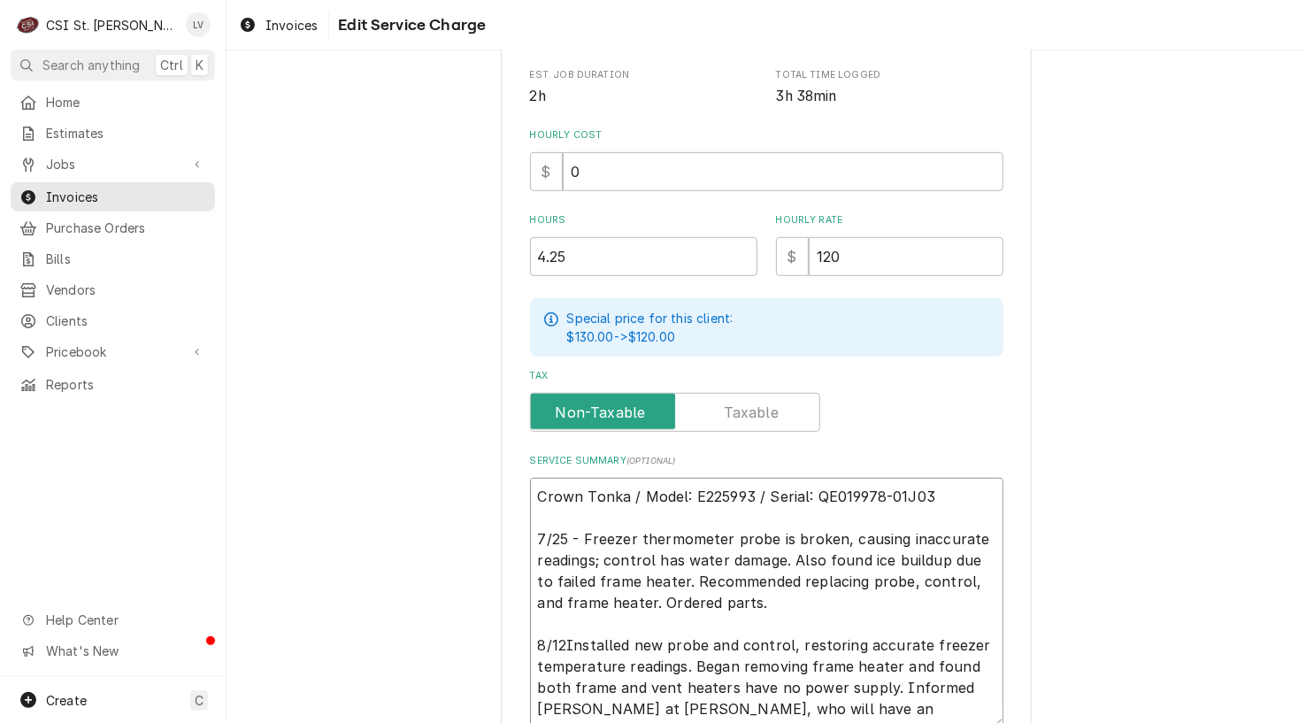
type textarea "Crown Tonka / Model: E225993 / Serial: QE019978-01J03 7/25 - Freezer thermomete…"
type textarea "x"
type textarea "Crown Tonka / Model: E225993 / Serial: QE019978-01J03 7/25 - Freezer thermomete…"
type textarea "x"
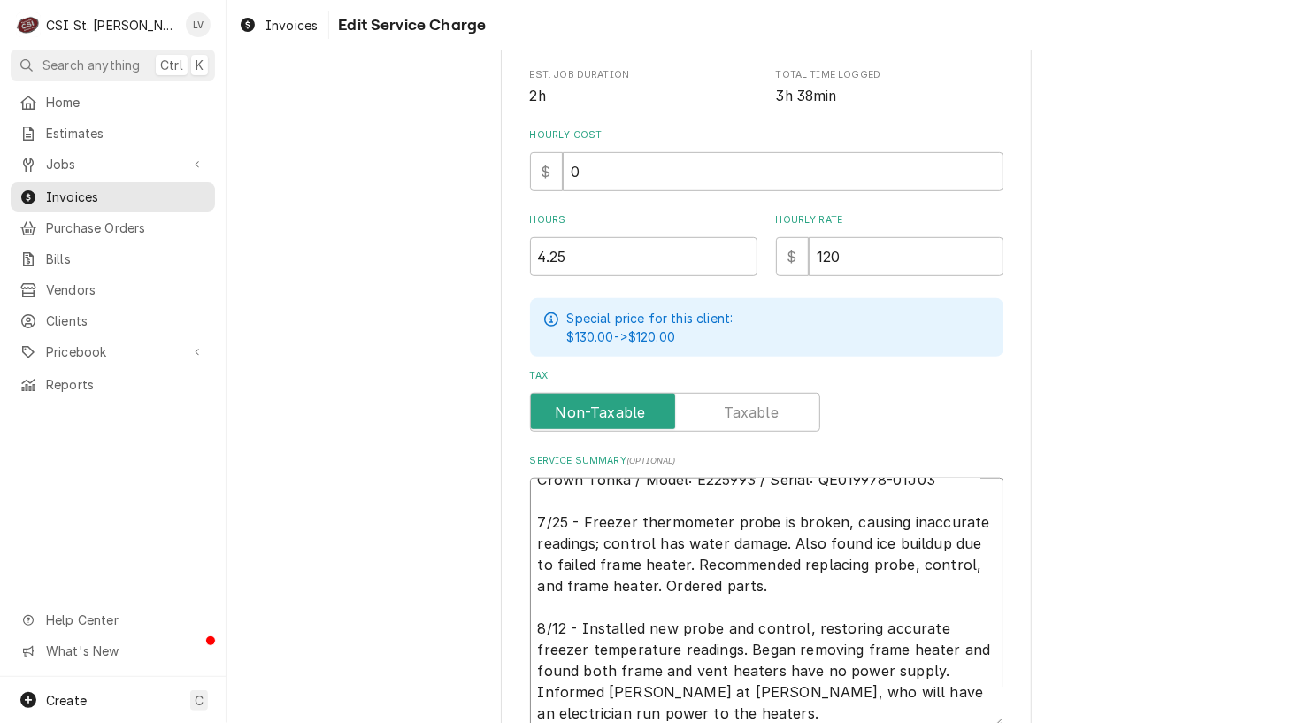
scroll to position [20, 0]
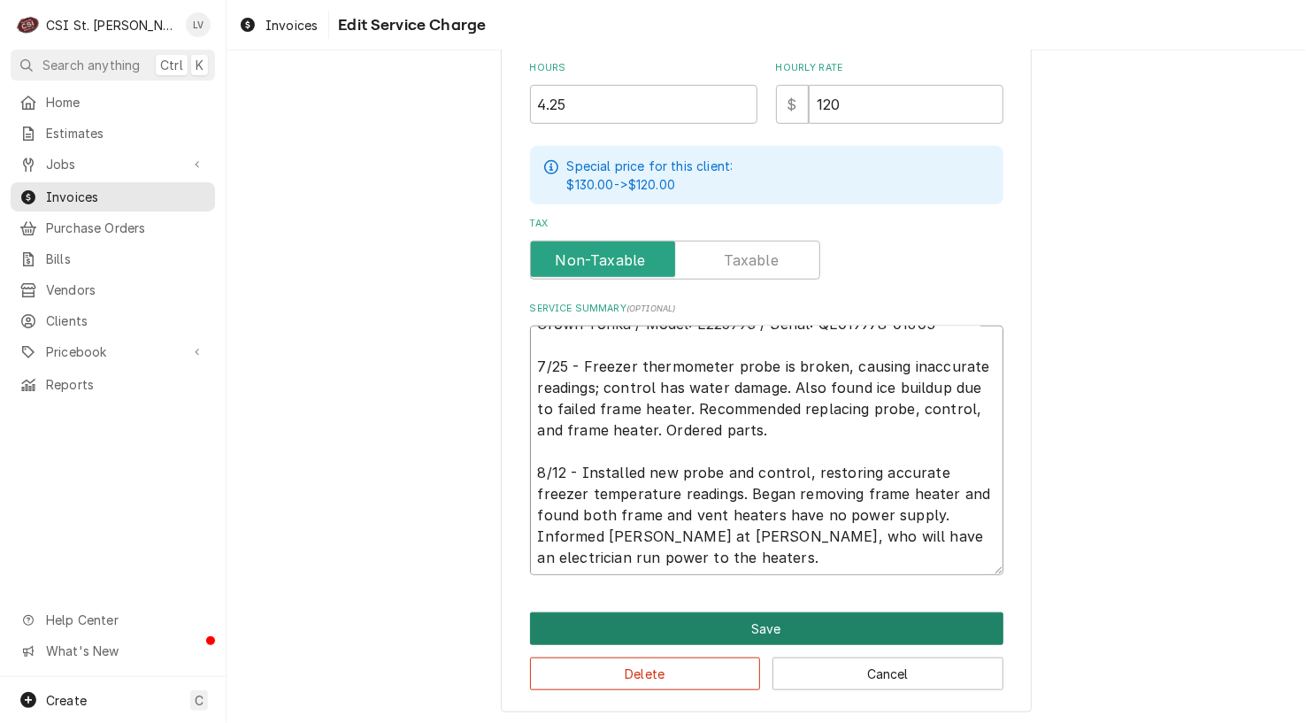
type textarea "Crown Tonka / Model: E225993 / Serial: QE019978-01J03 7/25 - Freezer thermomete…"
click at [711, 631] on button "Save" at bounding box center [766, 628] width 473 height 33
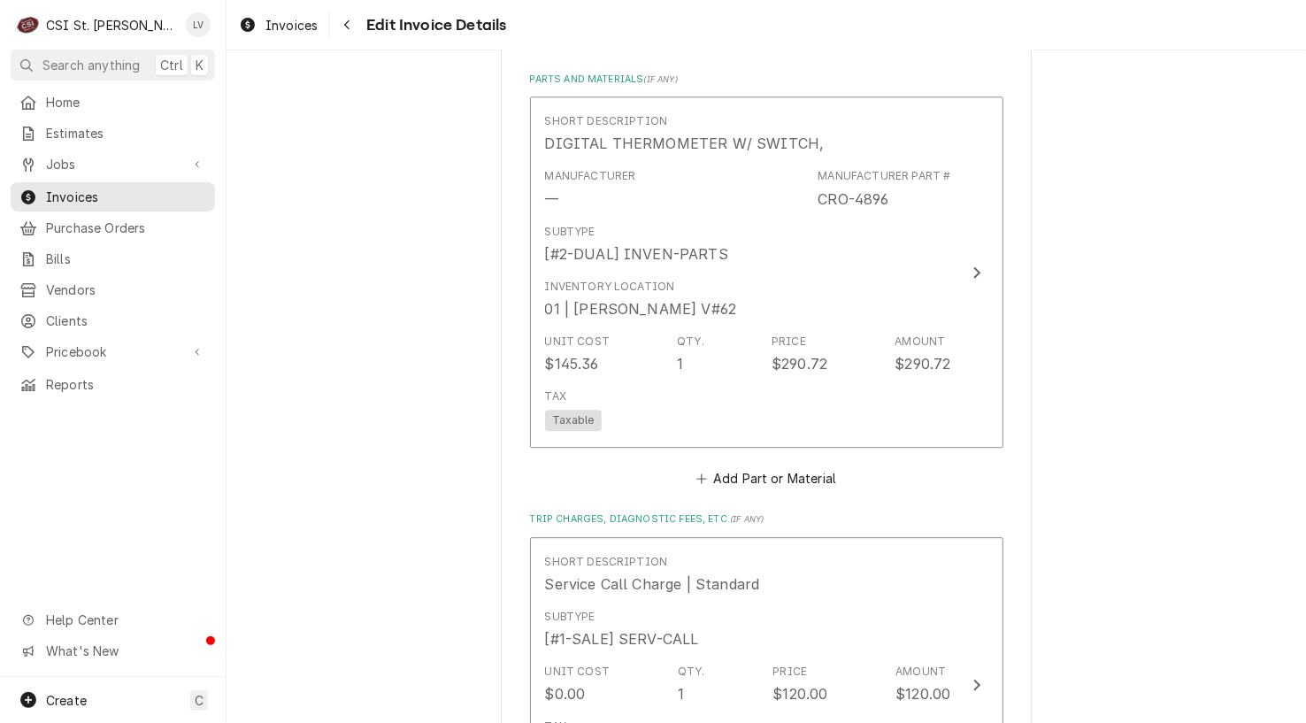
scroll to position [2899, 0]
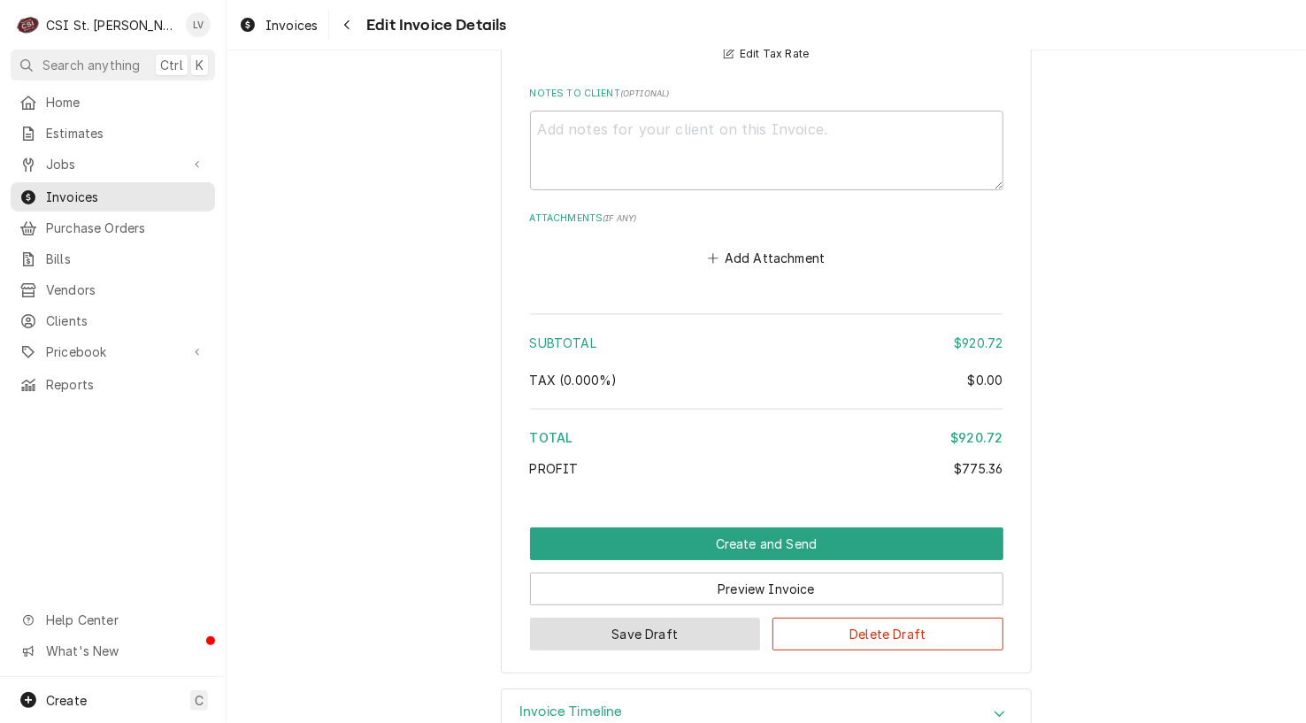
click at [593, 618] on button "Save Draft" at bounding box center [645, 634] width 231 height 33
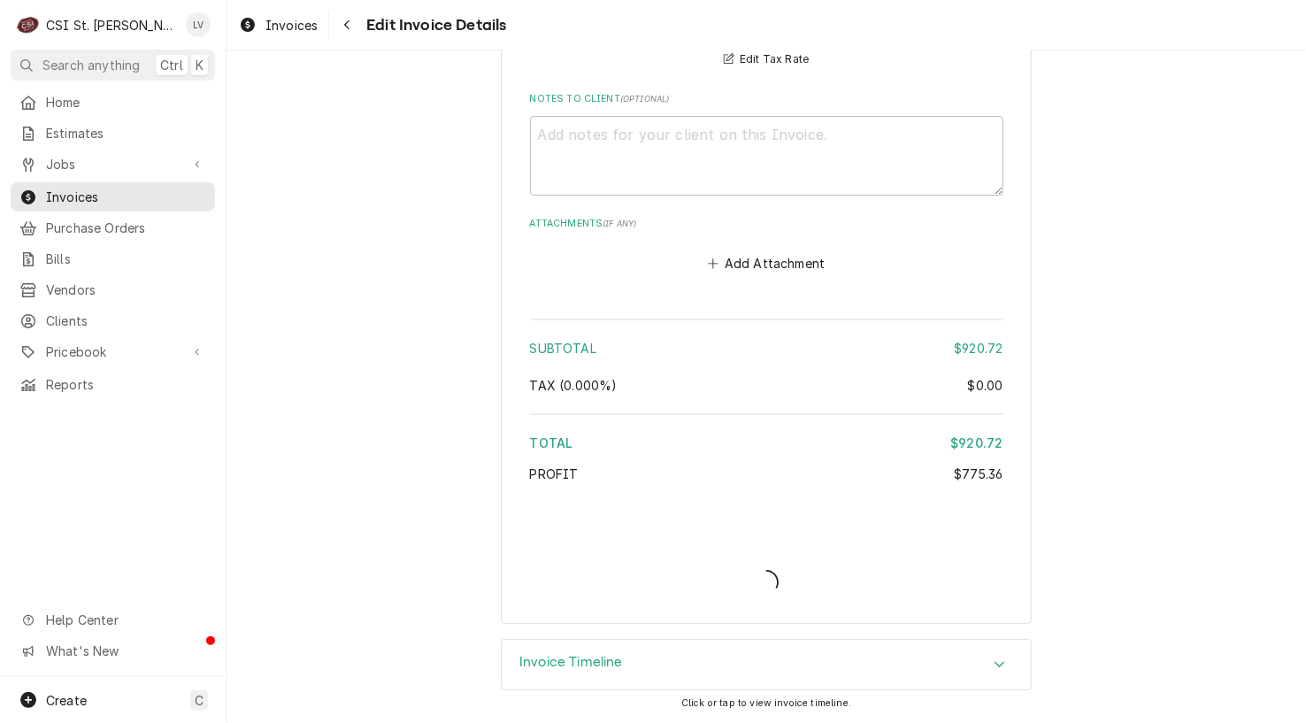
scroll to position [3403, 0]
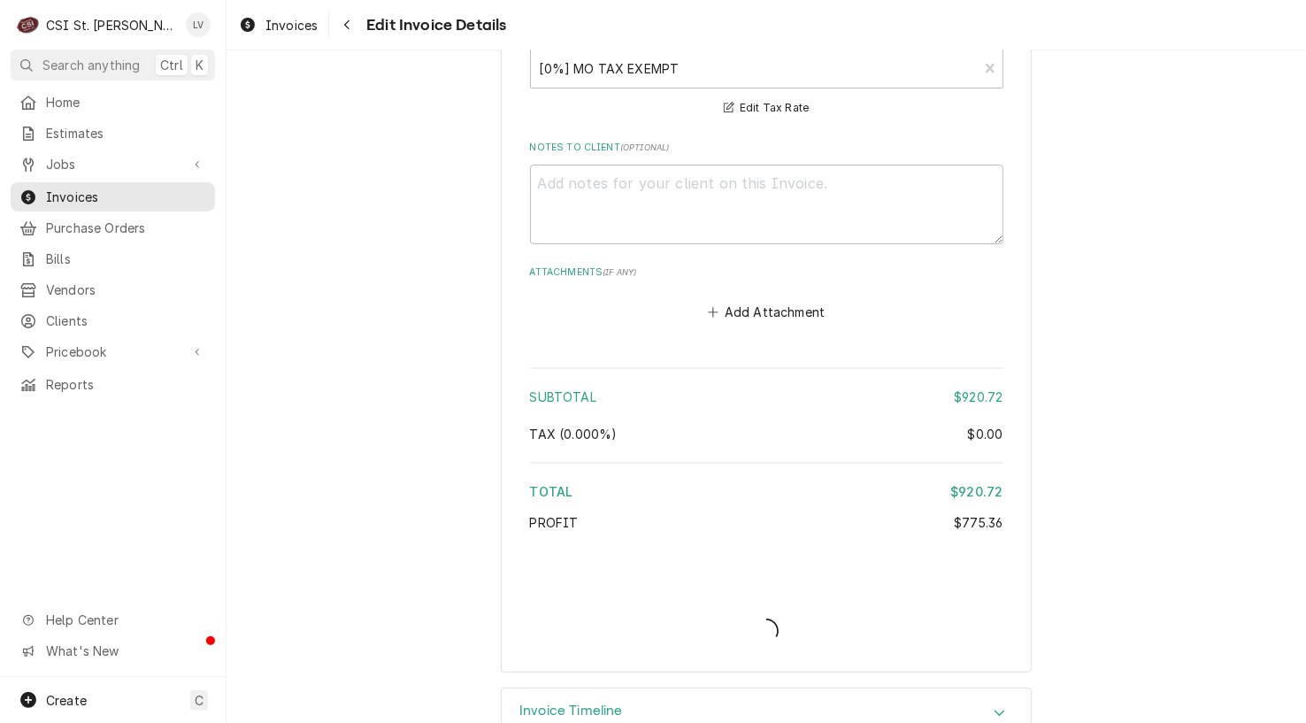
type textarea "x"
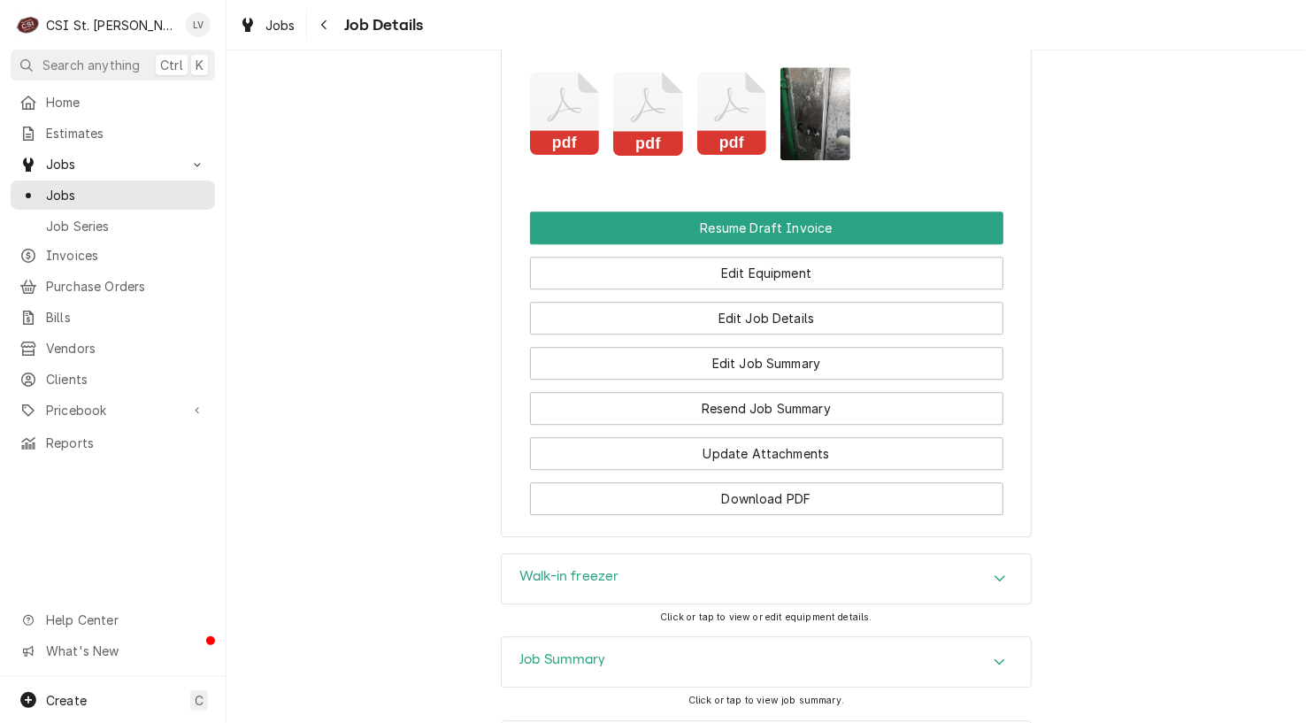
scroll to position [2433, 0]
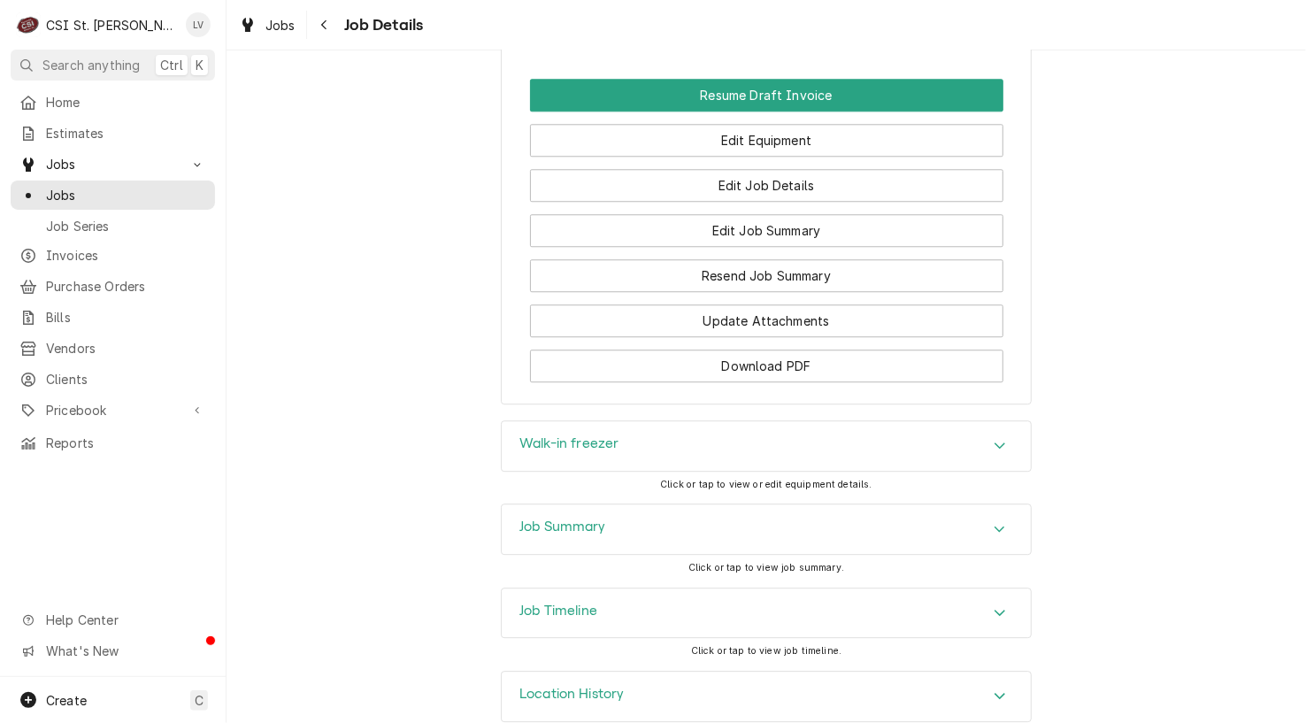
click at [659, 588] on div "Job Timeline" at bounding box center [766, 613] width 529 height 50
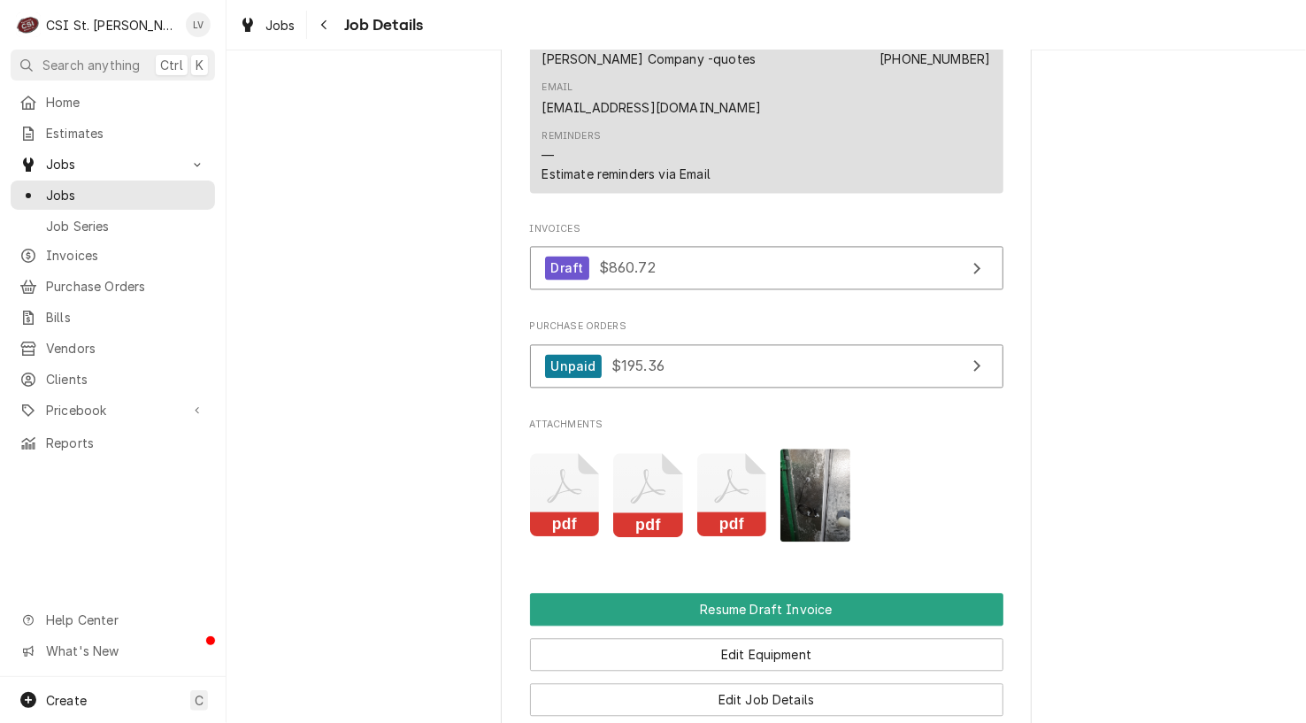
scroll to position [1902, 0]
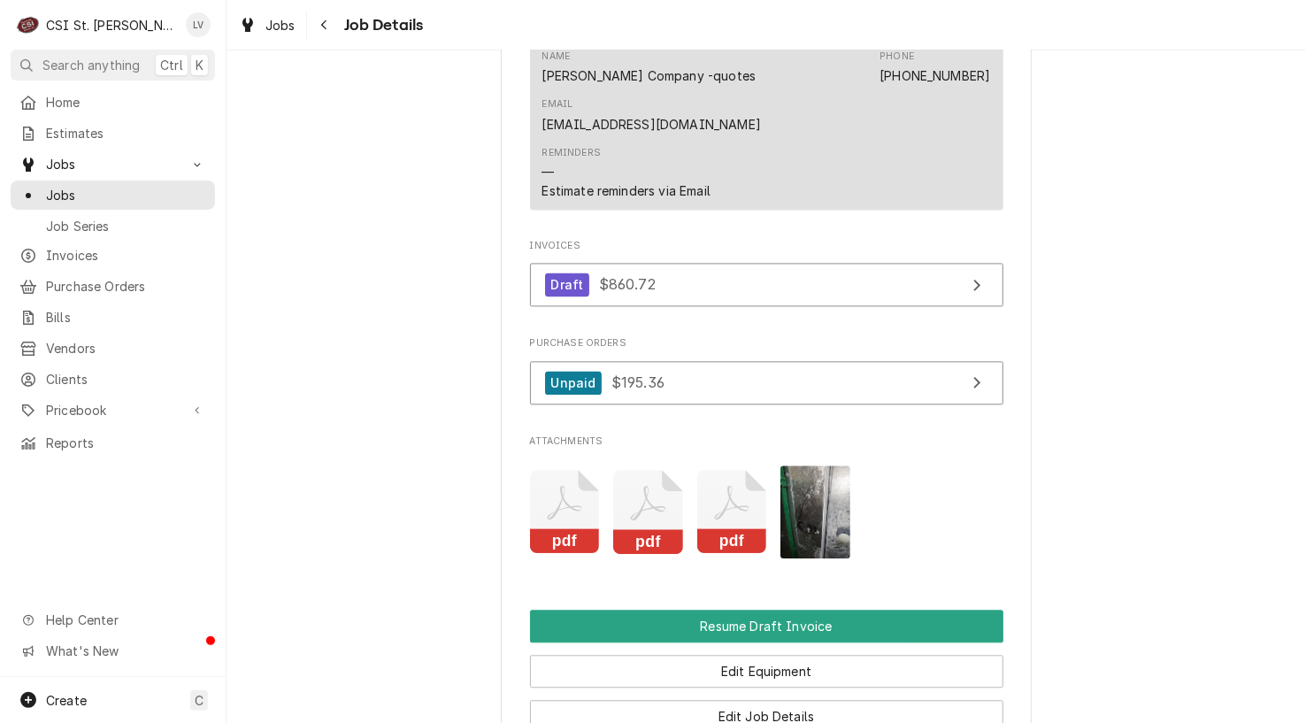
click at [600, 493] on icon "Attachments" at bounding box center [565, 512] width 70 height 84
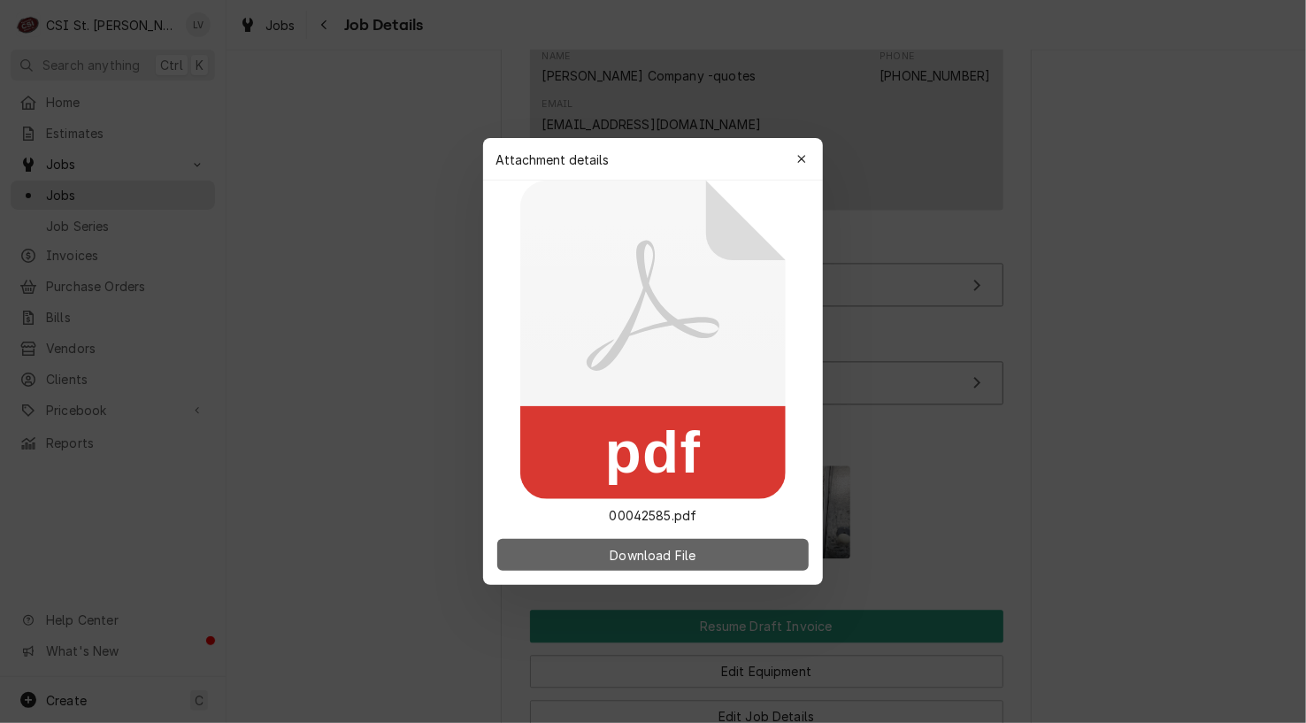
click at [708, 555] on button "Download File" at bounding box center [652, 555] width 311 height 32
click at [329, 444] on div at bounding box center [653, 361] width 1306 height 723
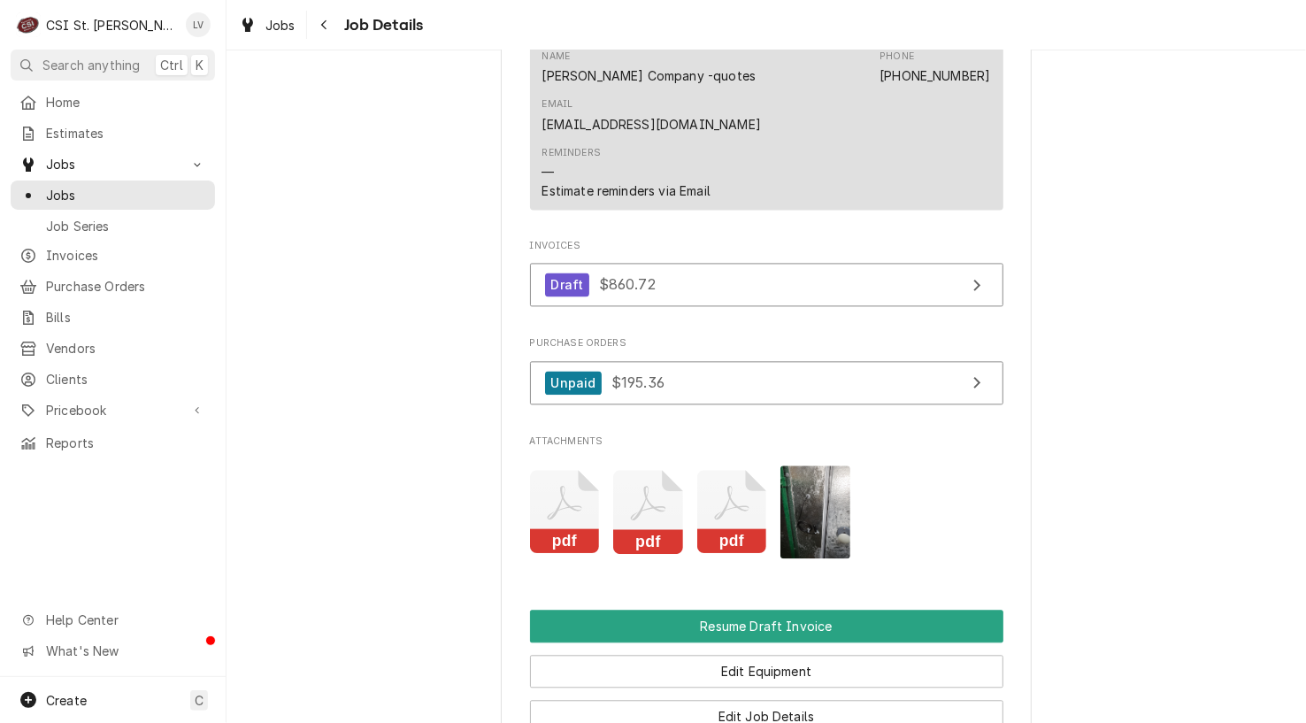
click at [600, 497] on icon "Attachments" at bounding box center [565, 512] width 70 height 84
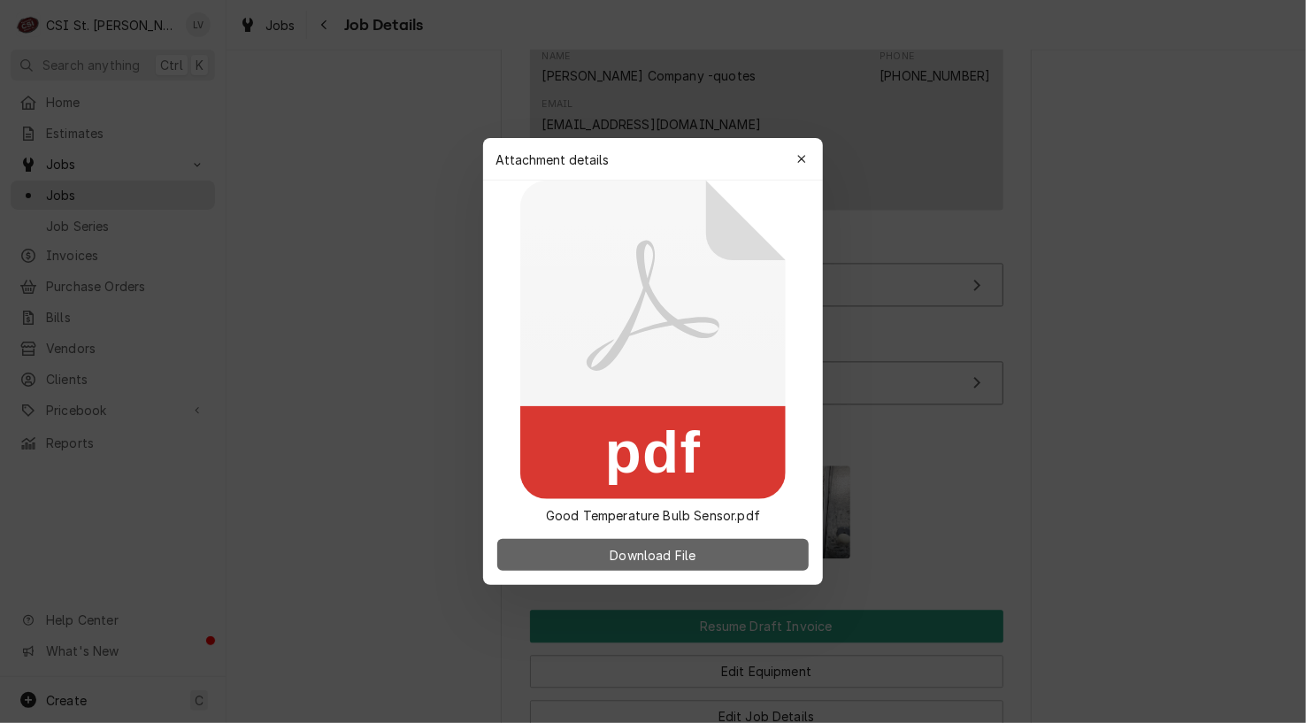
click at [638, 552] on span "Download File" at bounding box center [652, 555] width 93 height 19
click at [323, 431] on div at bounding box center [653, 361] width 1306 height 723
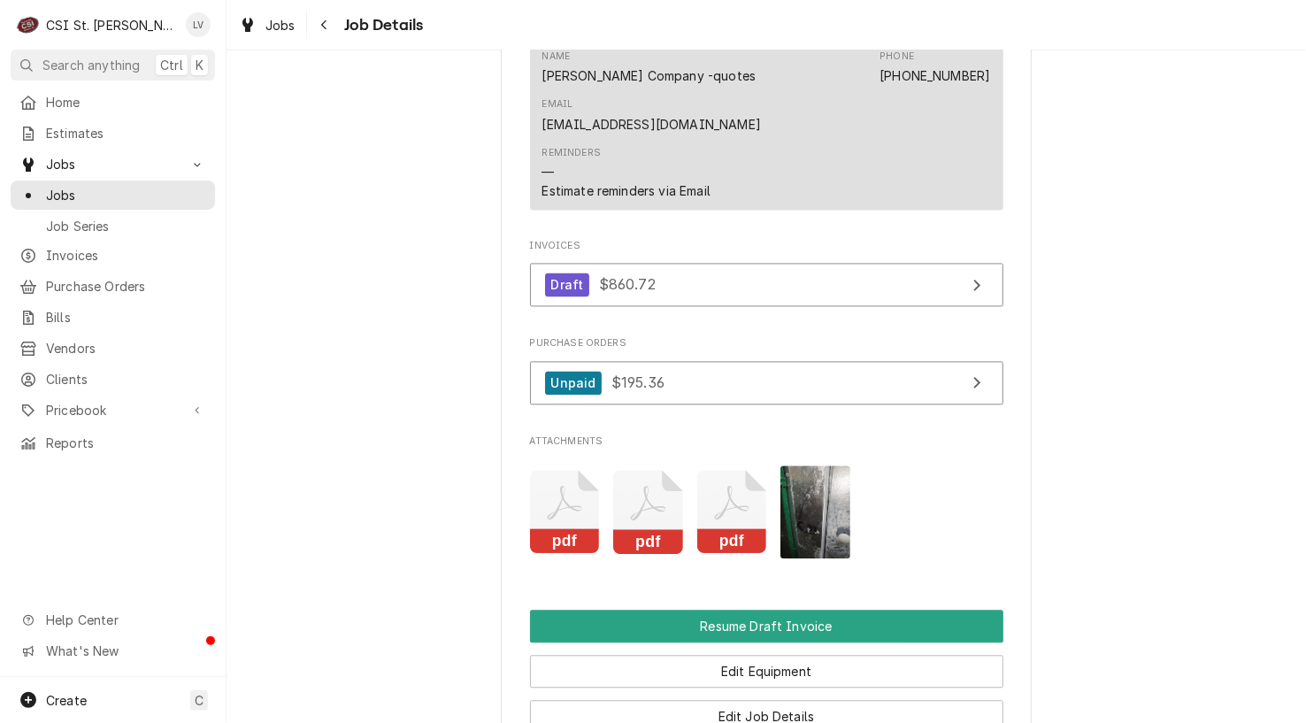
click at [540, 474] on icon "Attachments" at bounding box center [565, 512] width 70 height 84
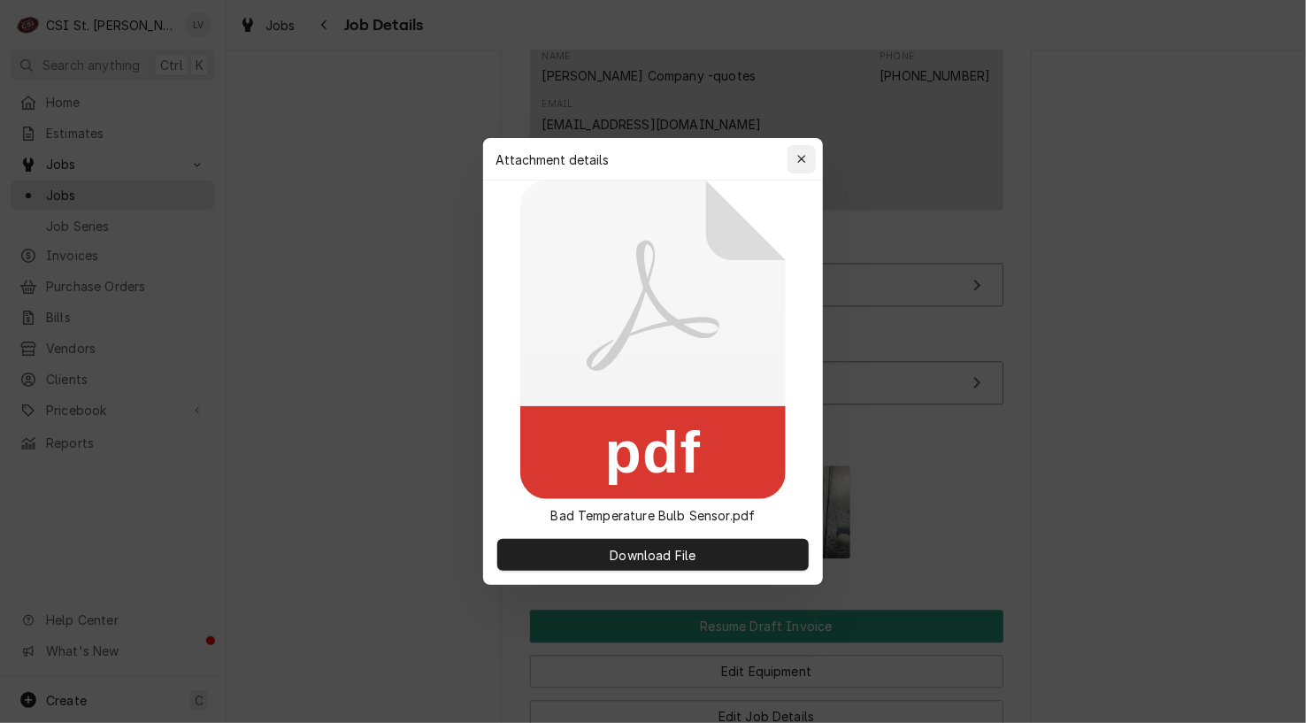
click at [803, 156] on icon "button" at bounding box center [802, 159] width 10 height 12
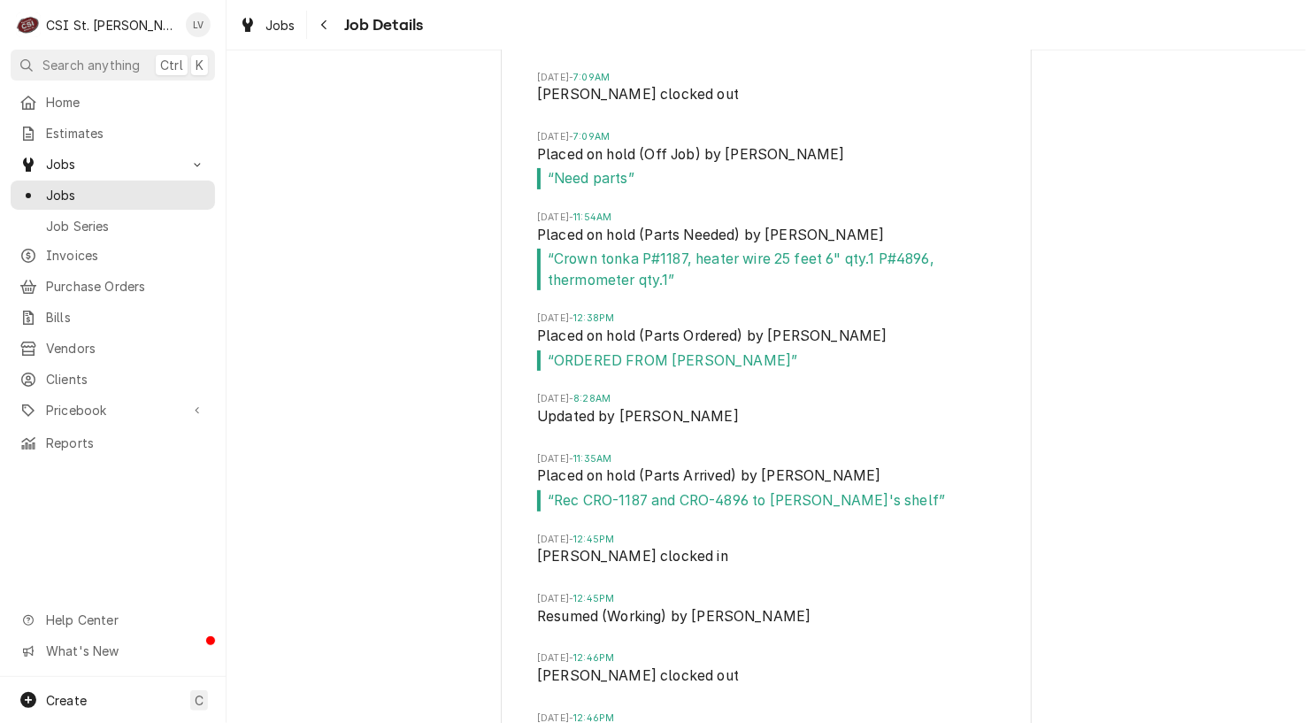
scroll to position [3938, 0]
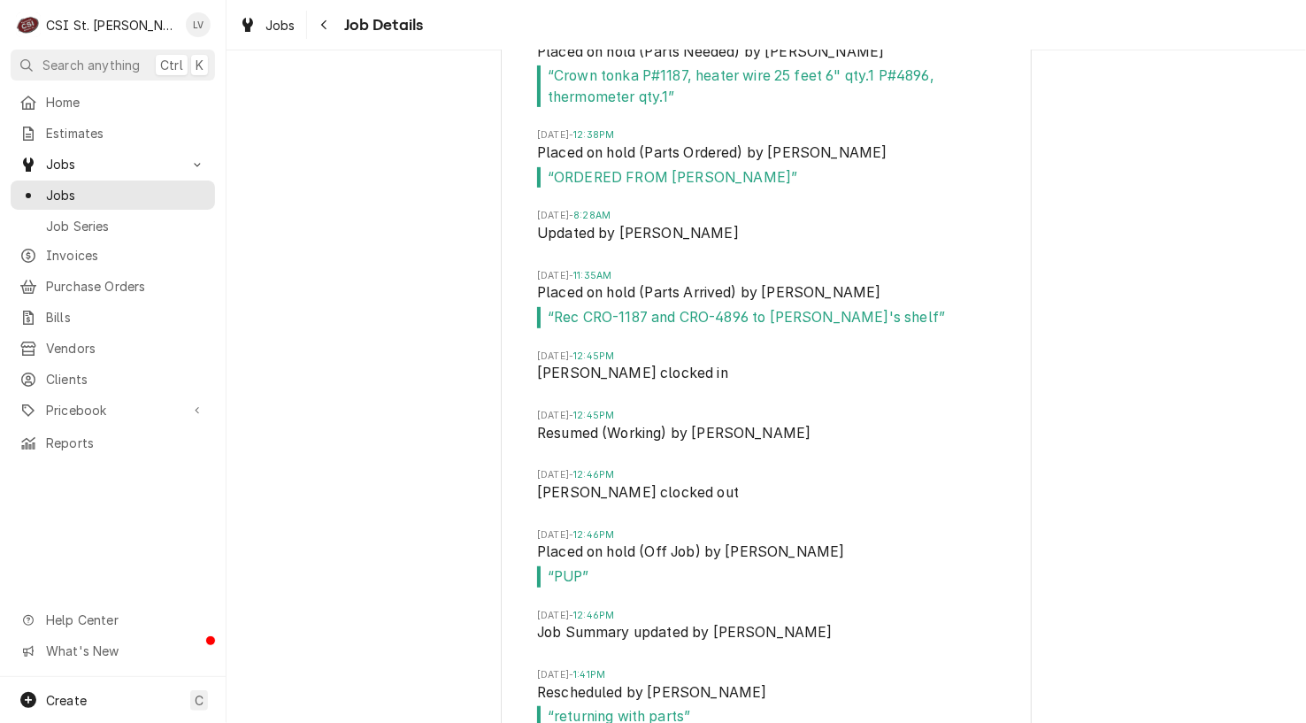
click at [333, 319] on div "Job Timeline [DATE] 2:57PM Drafted by [PERSON_NAME][DATE] 12:31PM Drafted by [P…" at bounding box center [767, 184] width 1080 height 2202
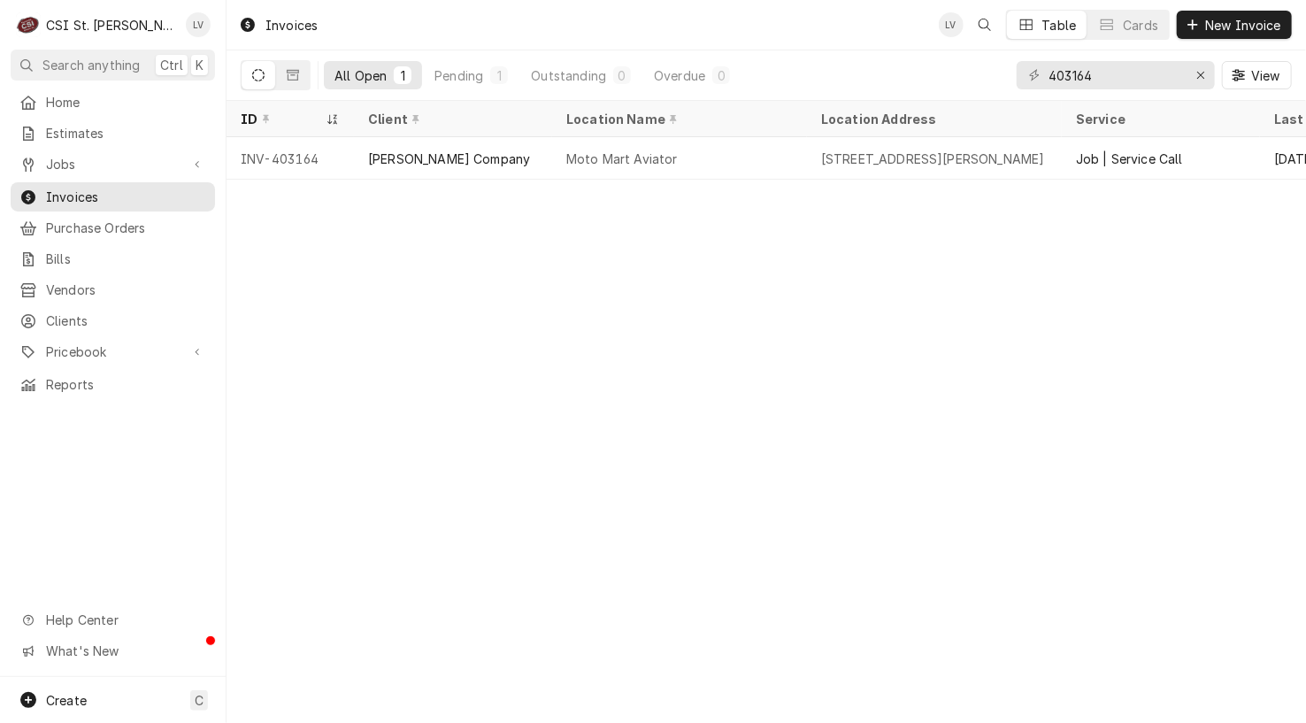
click at [310, 343] on div "Invoices LV Table Cards New Invoice All Open 1 Pending 1 Outstanding 0 Overdue …" at bounding box center [767, 361] width 1080 height 723
click at [1196, 76] on icon "Erase input" at bounding box center [1201, 75] width 10 height 12
